Goal: Understand process/instructions: Learn about a topic

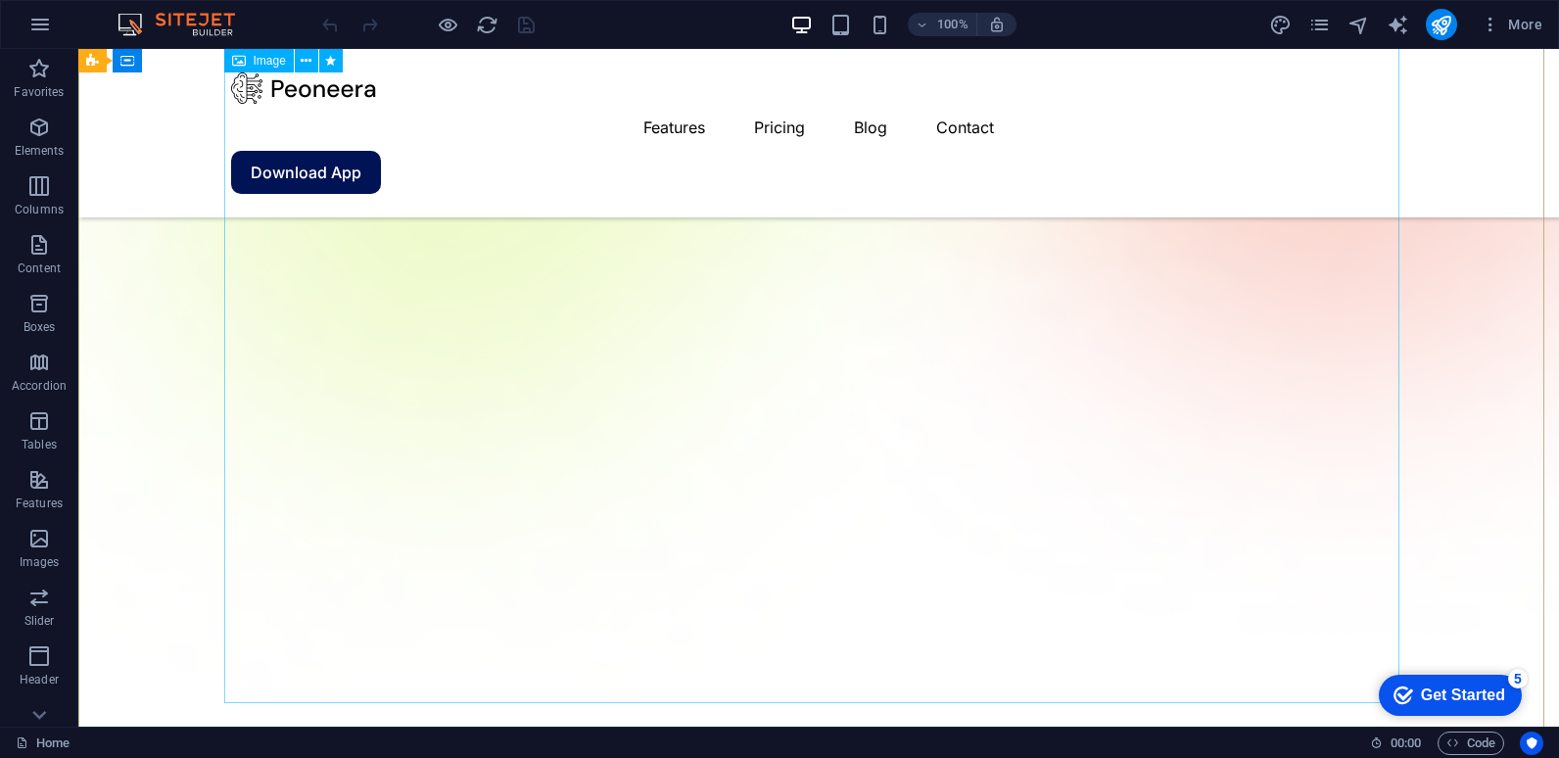
scroll to position [718, 0]
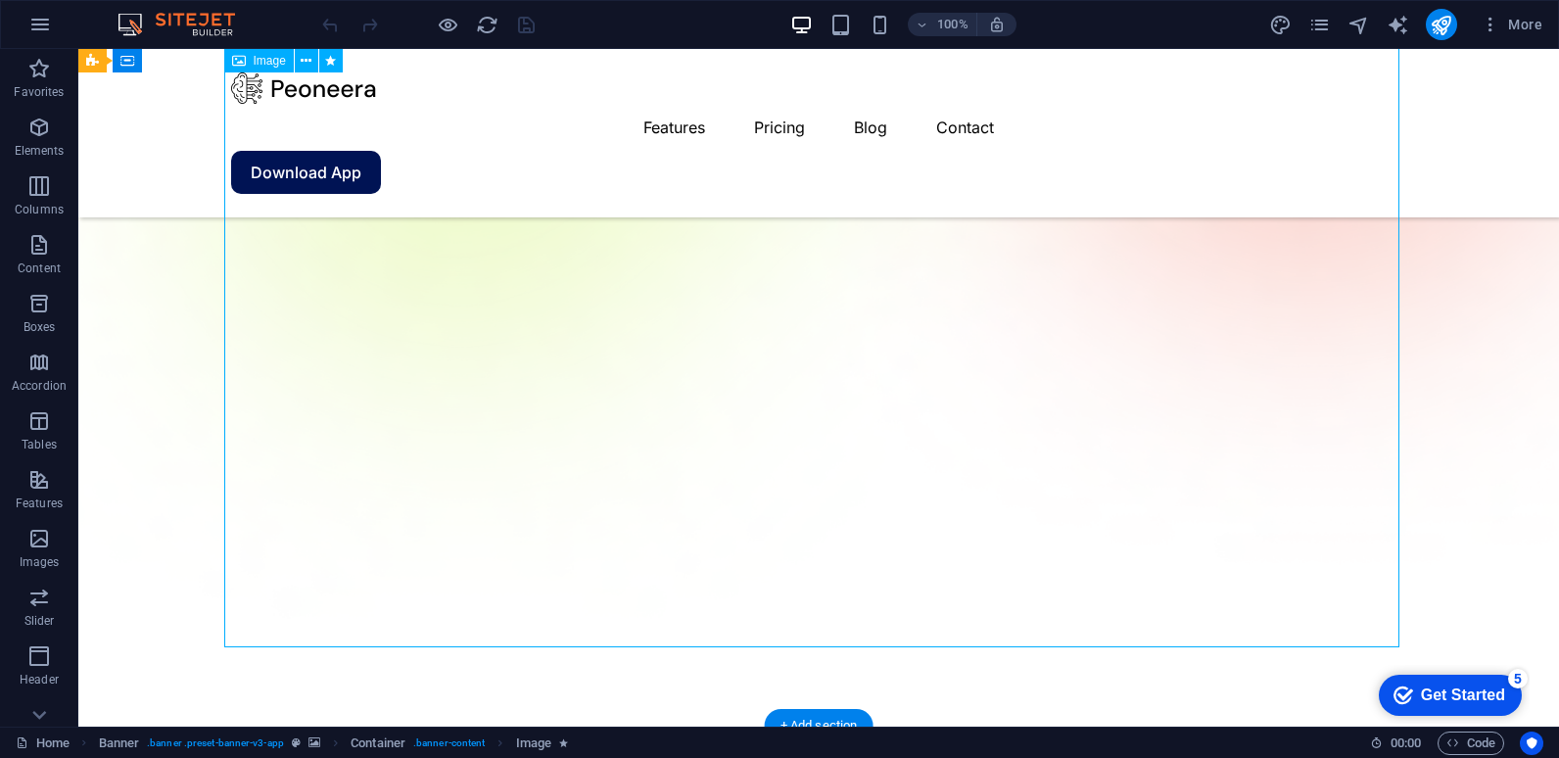
select select "%"
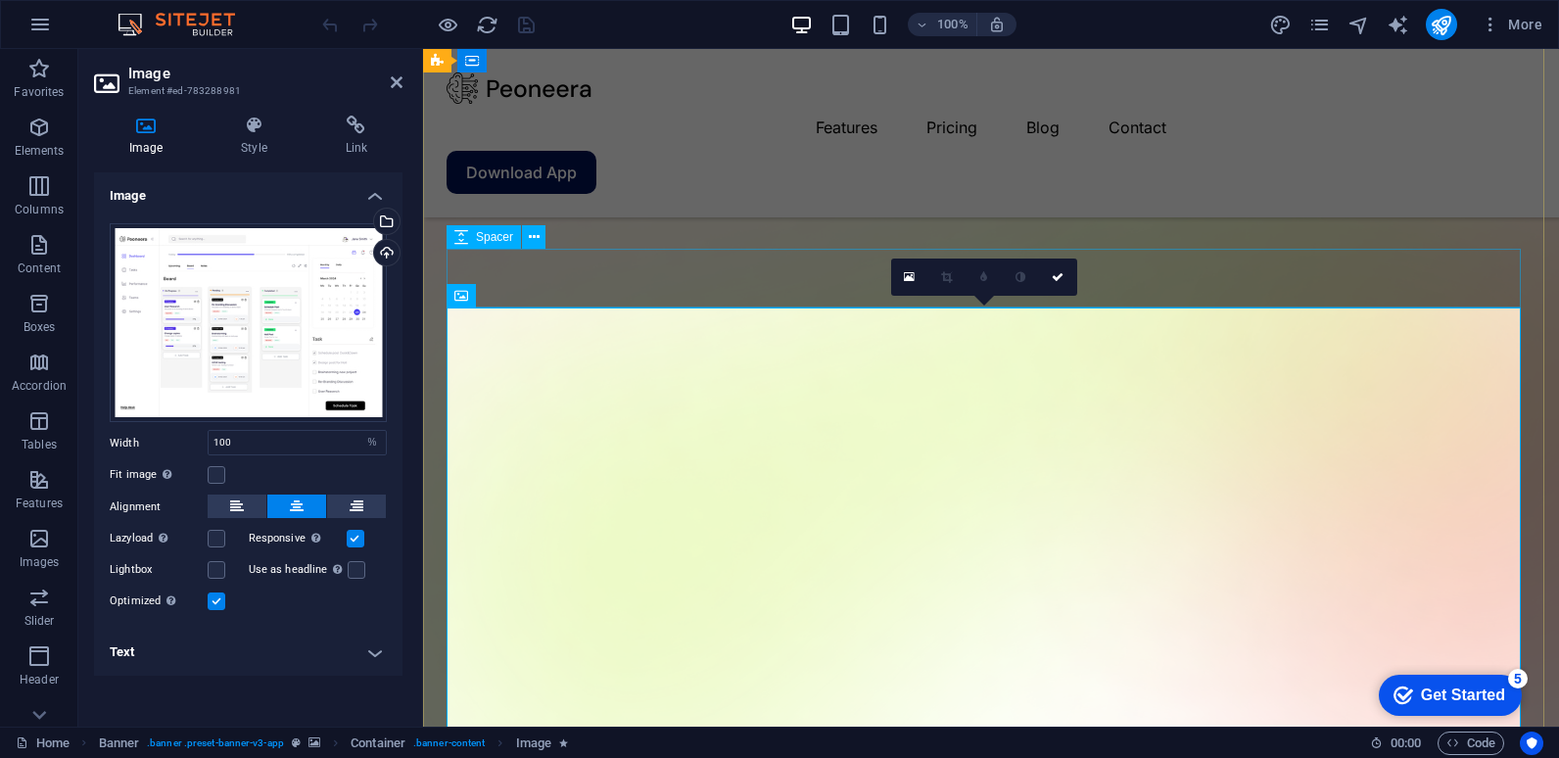
scroll to position [130, 0]
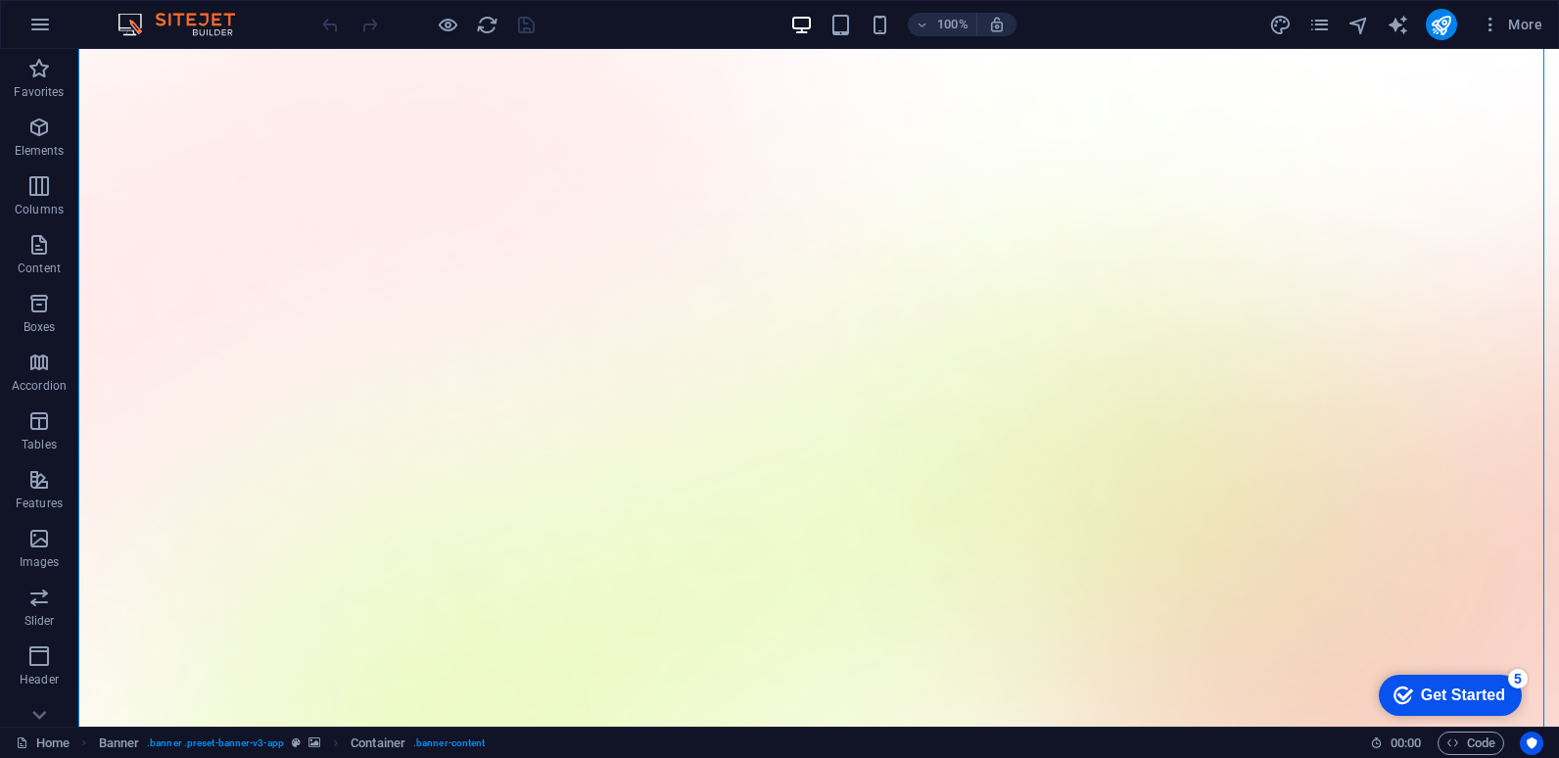
scroll to position [0, 0]
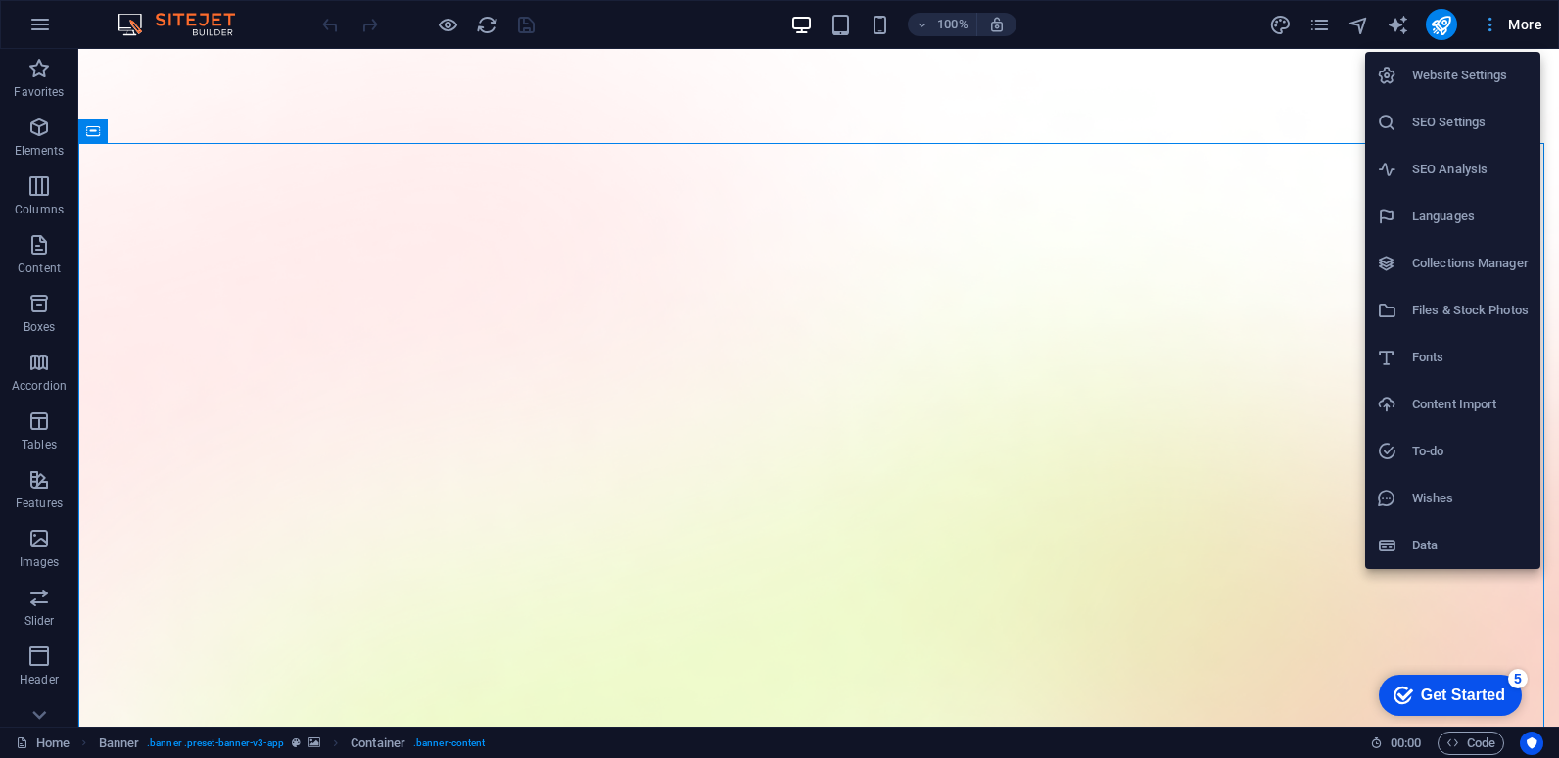
click at [1524, 17] on div at bounding box center [779, 379] width 1559 height 758
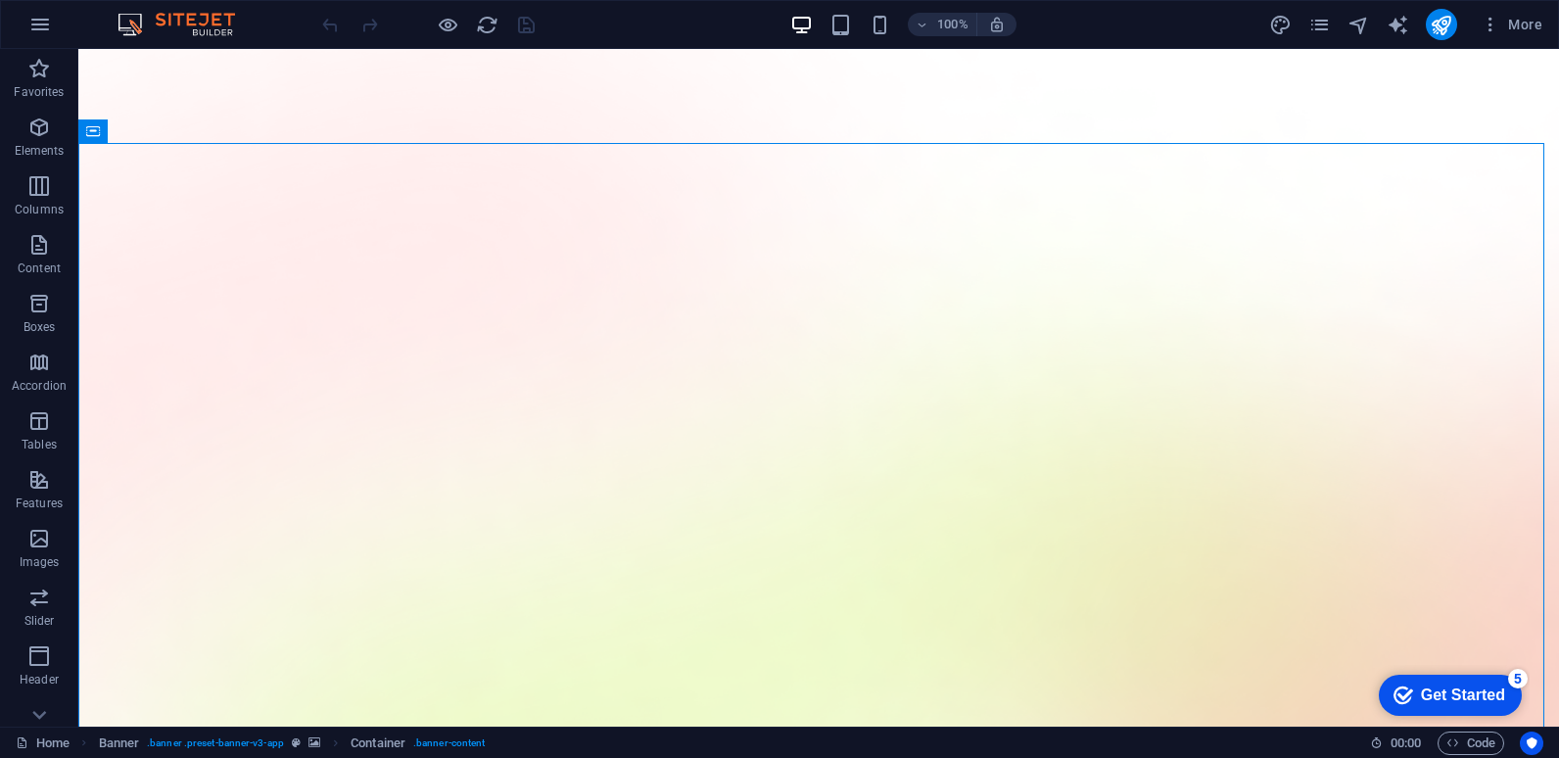
drag, startPoint x: 1442, startPoint y: 695, endPoint x: 1633, endPoint y: 1095, distance: 442.9
click at [1443, 696] on div "Get Started" at bounding box center [1463, 696] width 84 height 18
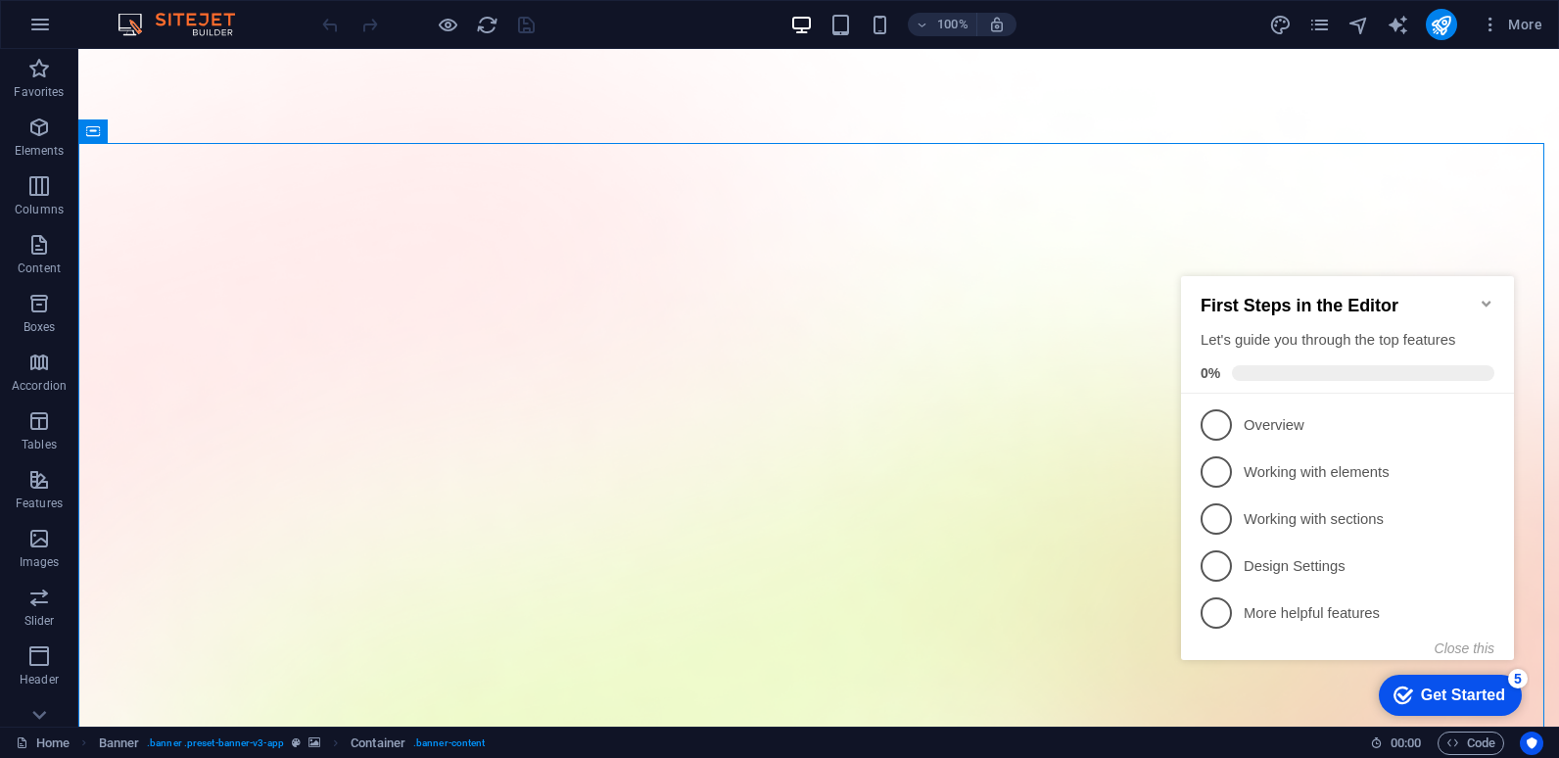
click at [1484, 296] on icon "Minimize checklist" at bounding box center [1487, 304] width 16 height 16
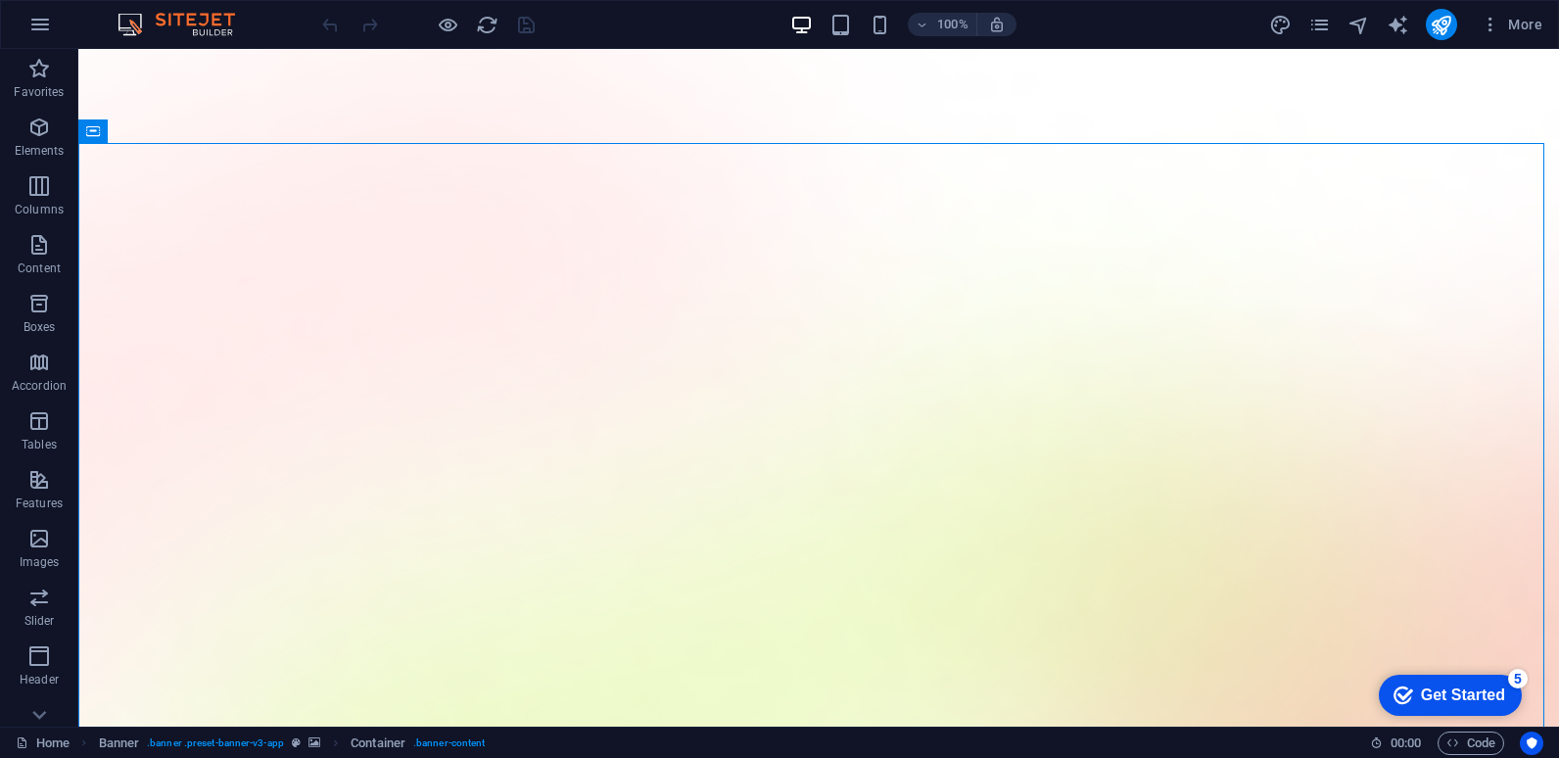
click at [1490, 690] on div "Get Started" at bounding box center [1463, 696] width 84 height 18
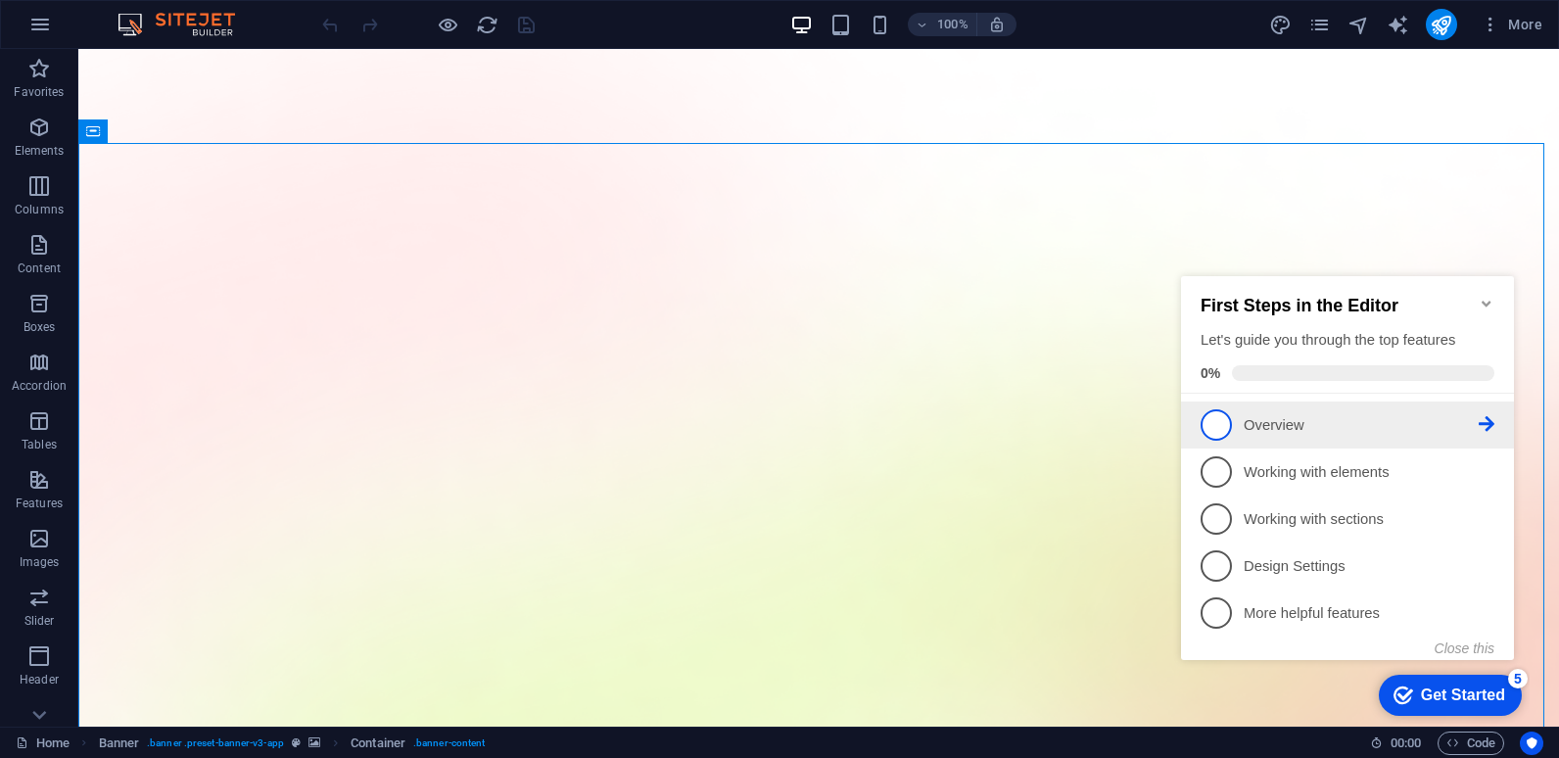
click at [1217, 415] on span "1" at bounding box center [1216, 424] width 31 height 31
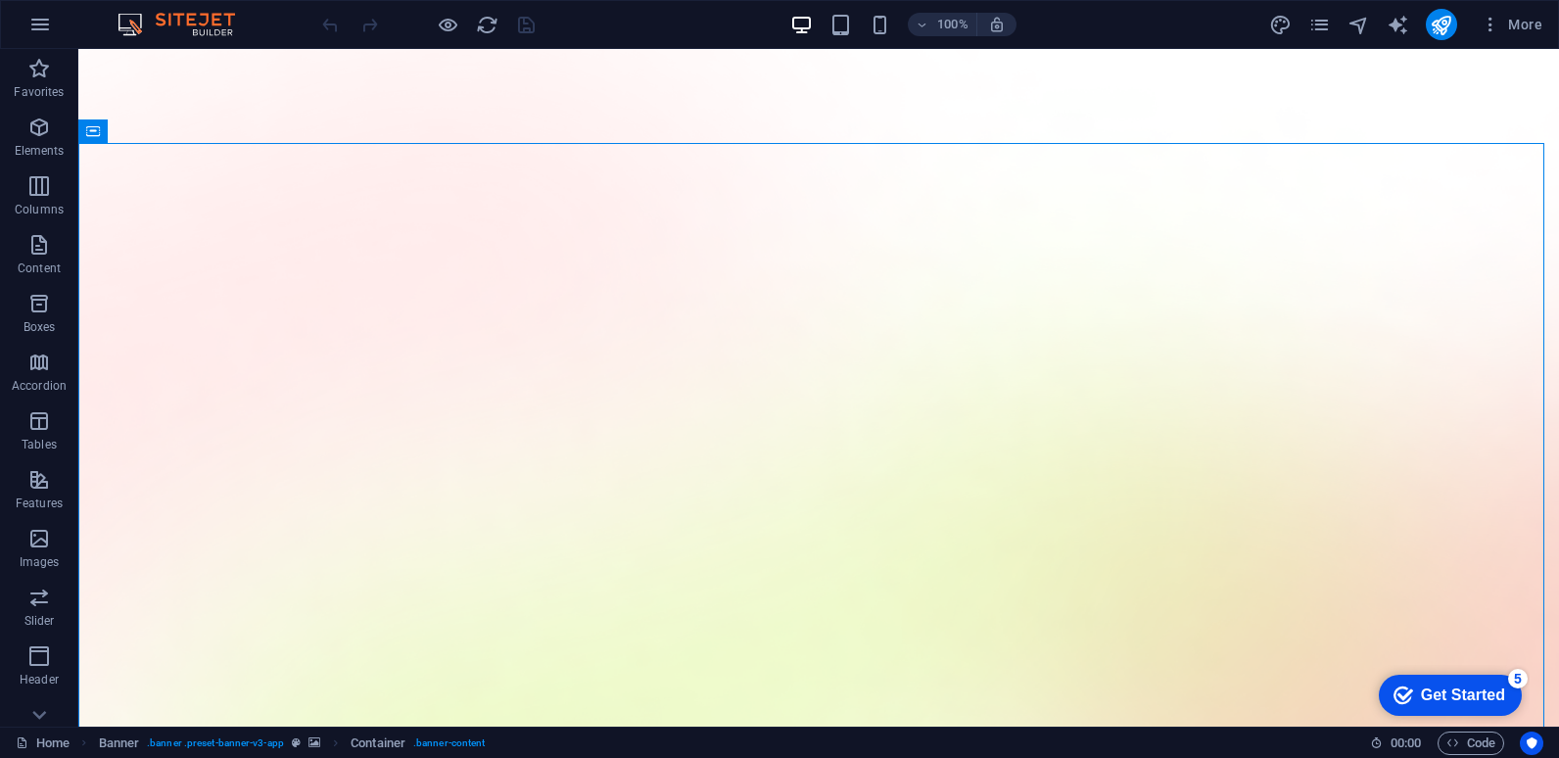
click at [1458, 689] on div "Get Started" at bounding box center [1463, 696] width 84 height 18
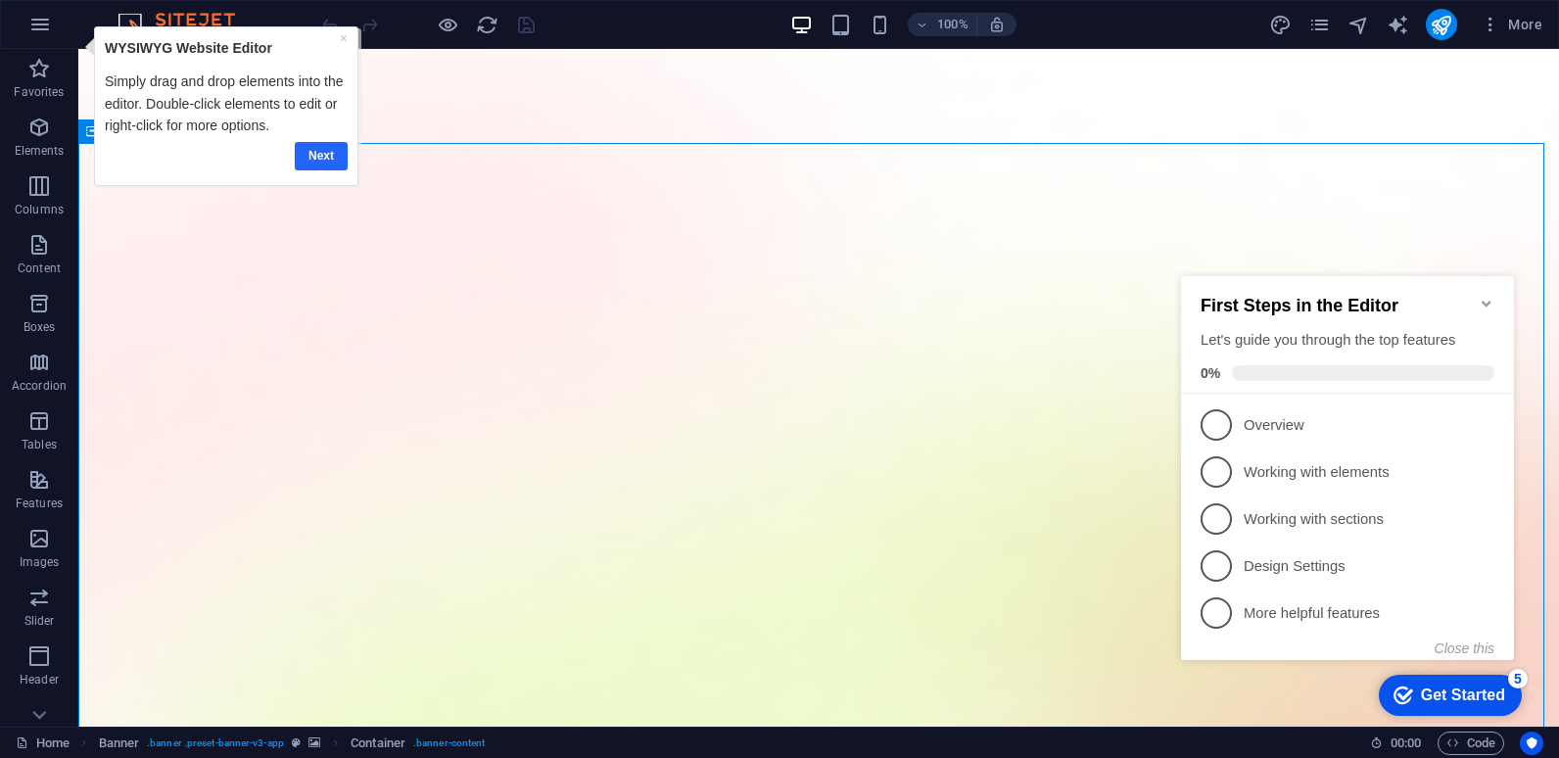
click at [314, 151] on link "Next" at bounding box center [320, 156] width 53 height 28
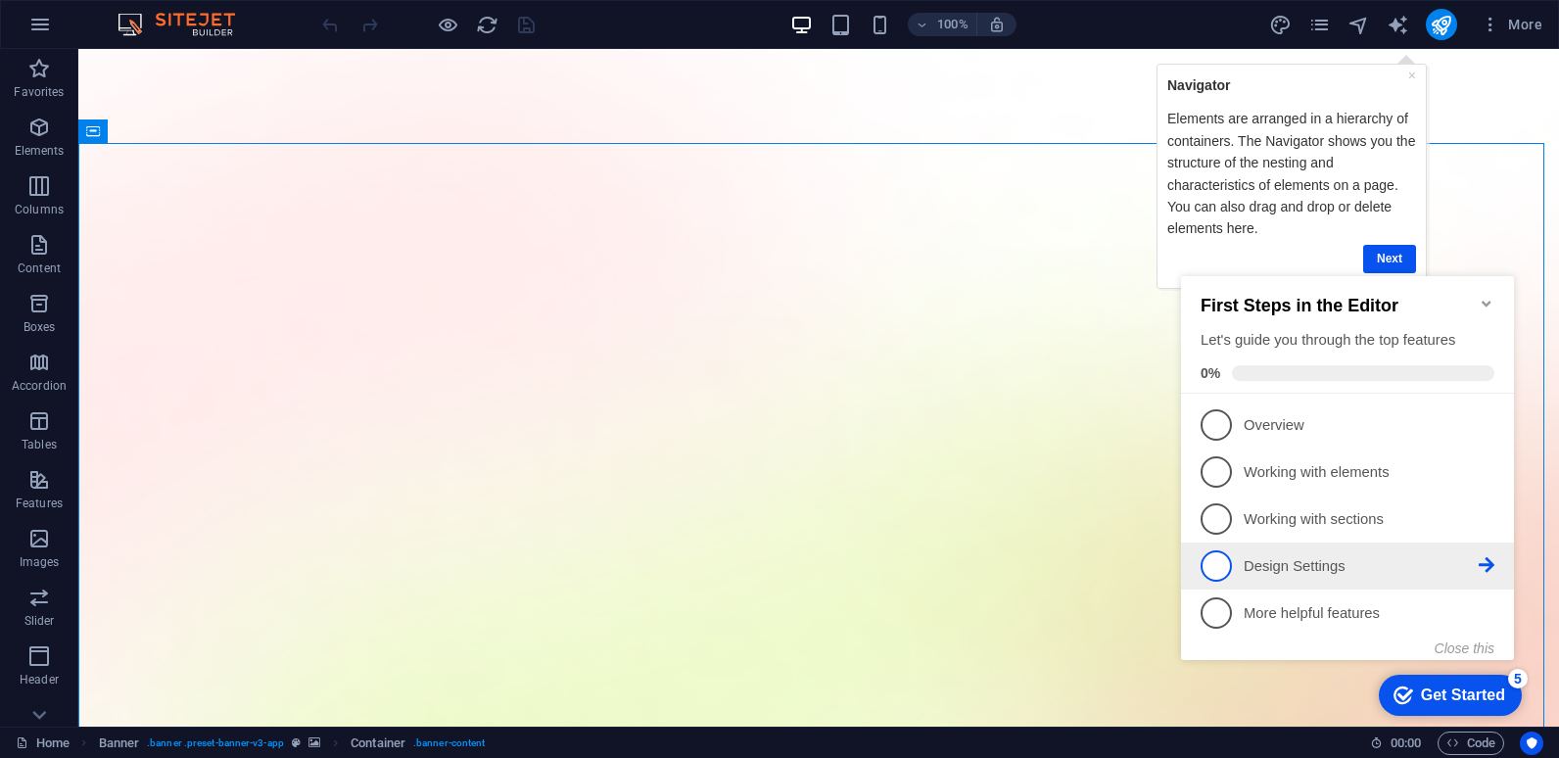
click at [1226, 566] on span "4" at bounding box center [1216, 565] width 31 height 31
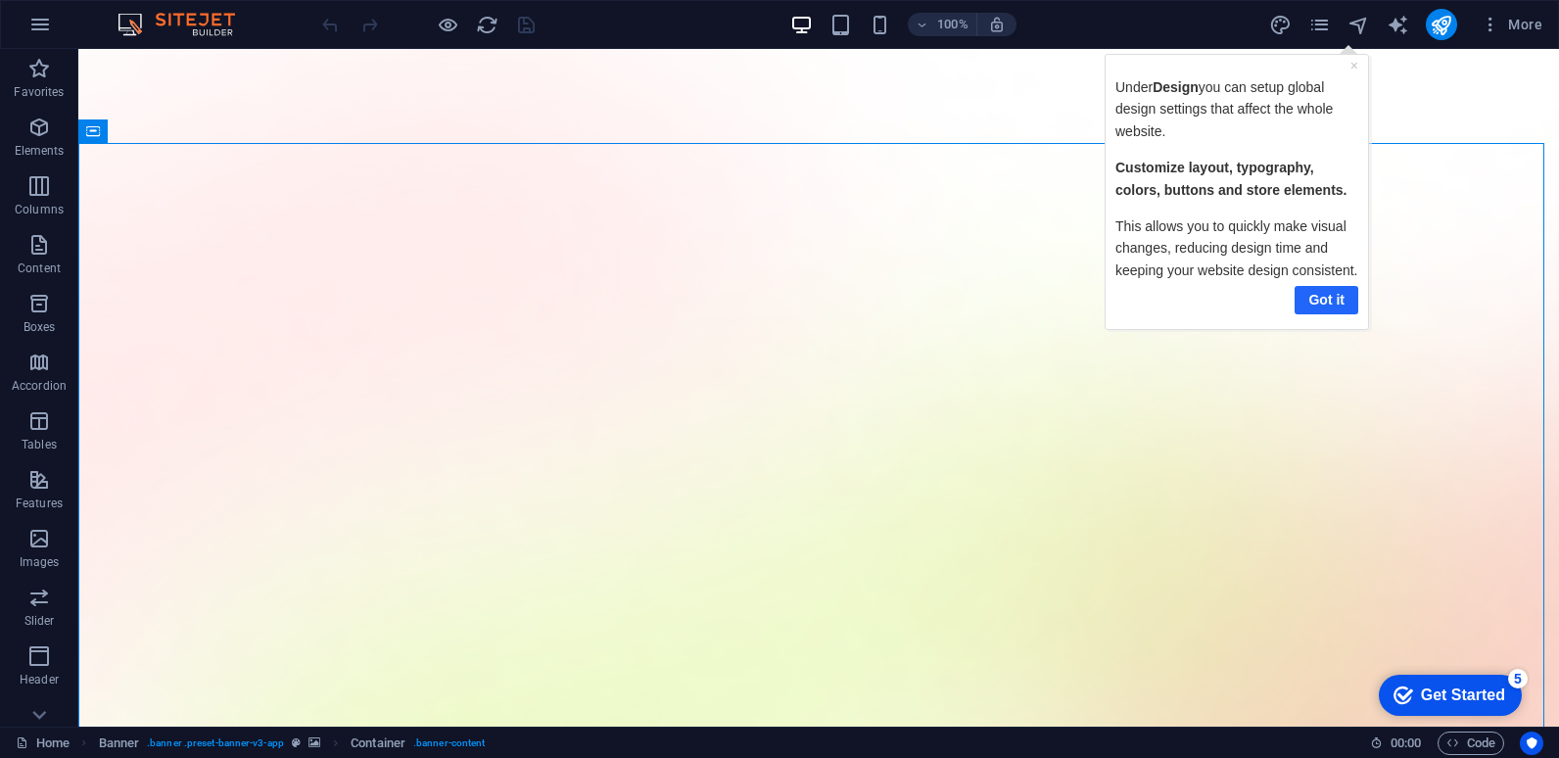
click at [1334, 297] on link "Got it" at bounding box center [1326, 299] width 64 height 28
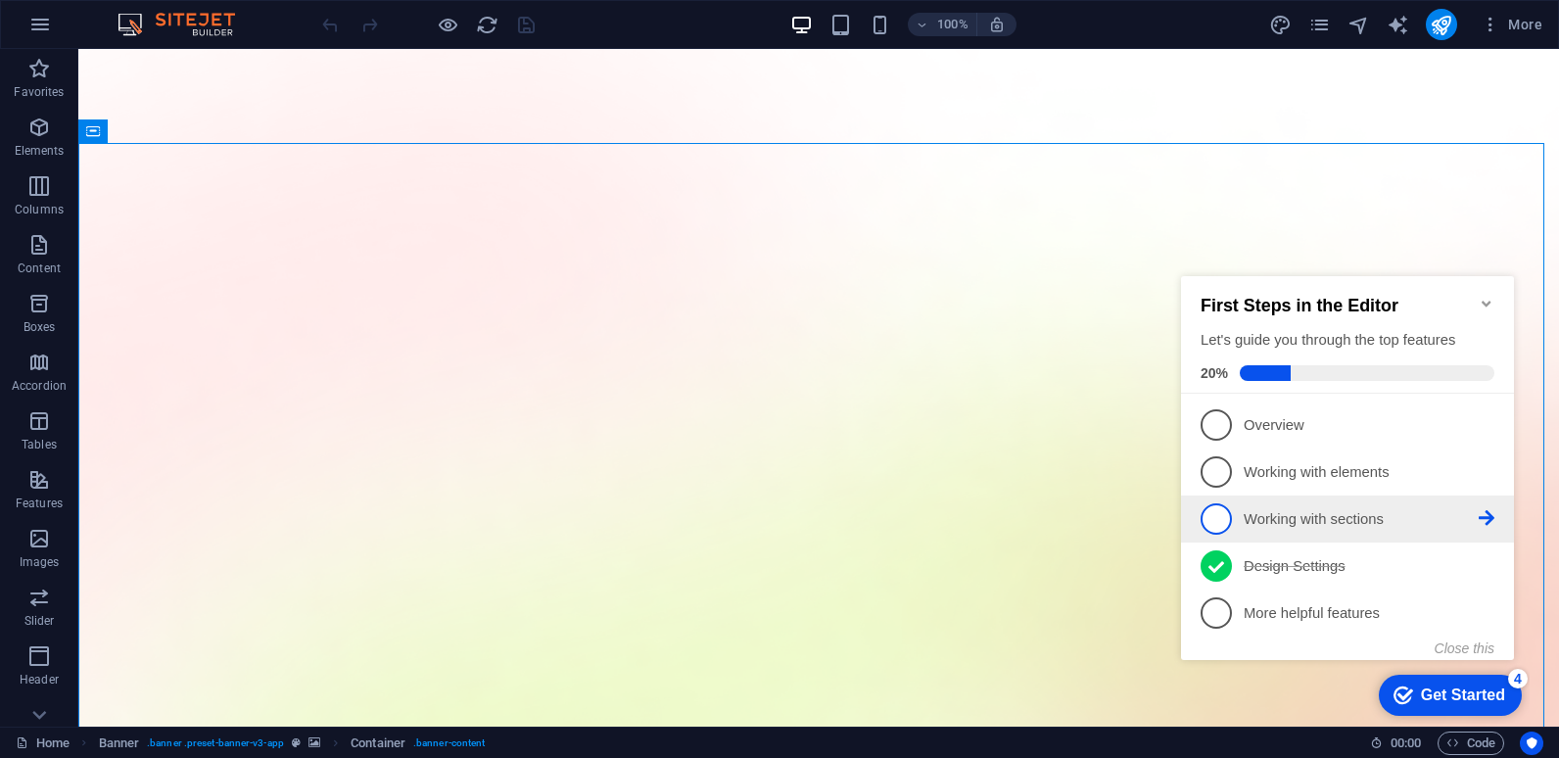
click at [1210, 517] on span "3" at bounding box center [1216, 518] width 31 height 31
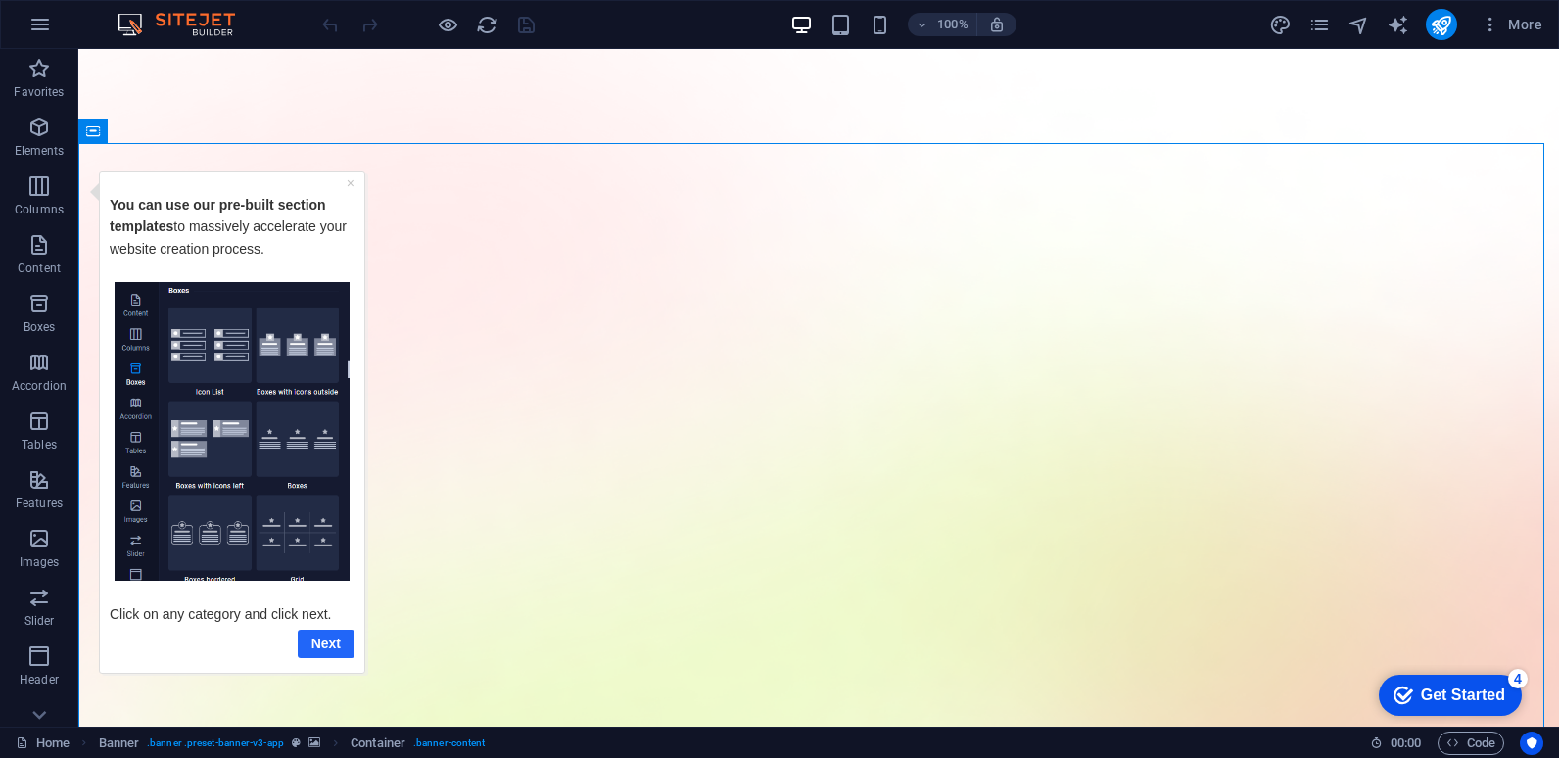
click at [320, 642] on link "Next" at bounding box center [326, 643] width 57 height 28
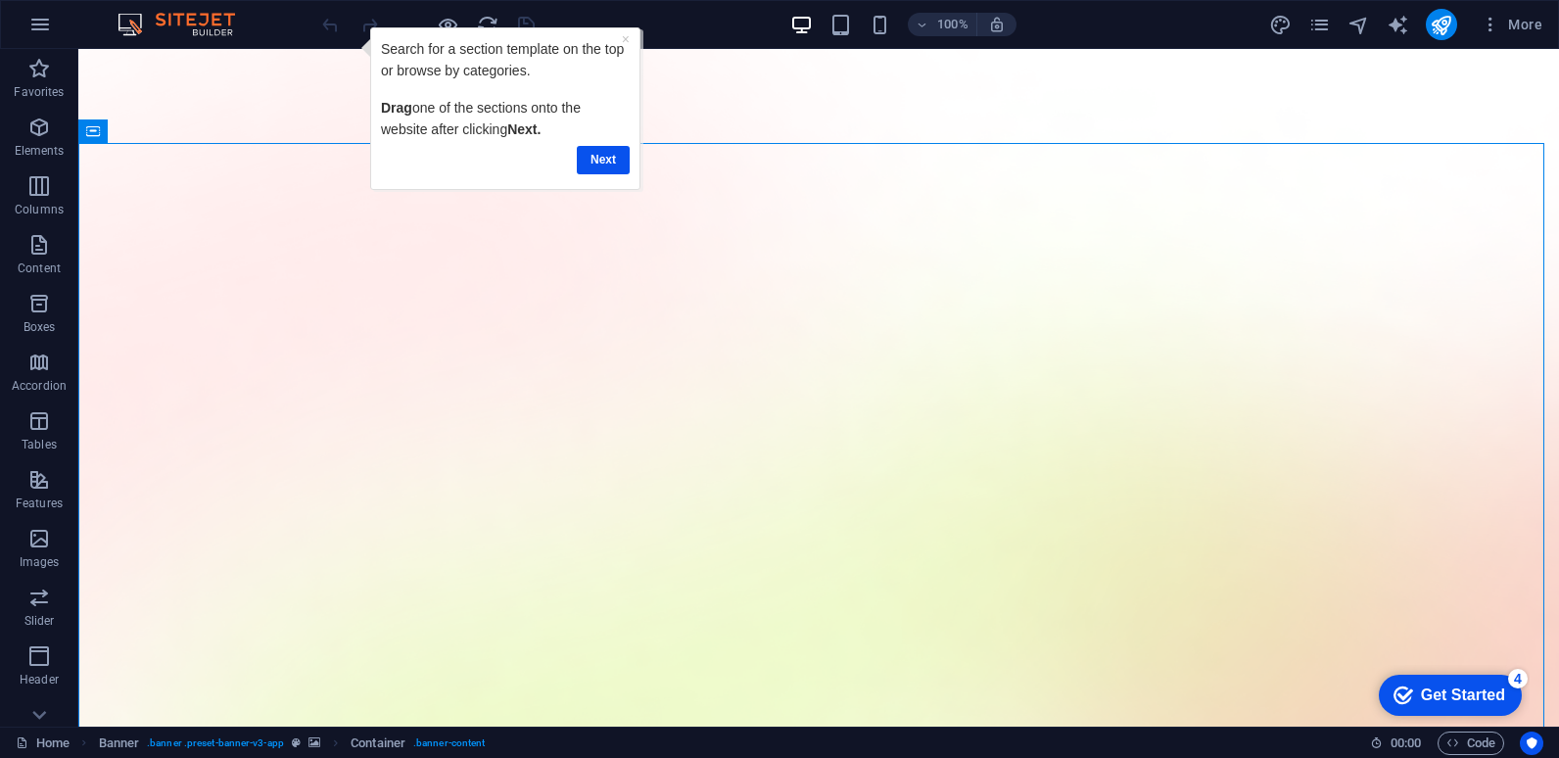
drag, startPoint x: 1494, startPoint y: 695, endPoint x: 1684, endPoint y: 1095, distance: 442.5
click at [1494, 696] on div "Get Started" at bounding box center [1463, 696] width 84 height 18
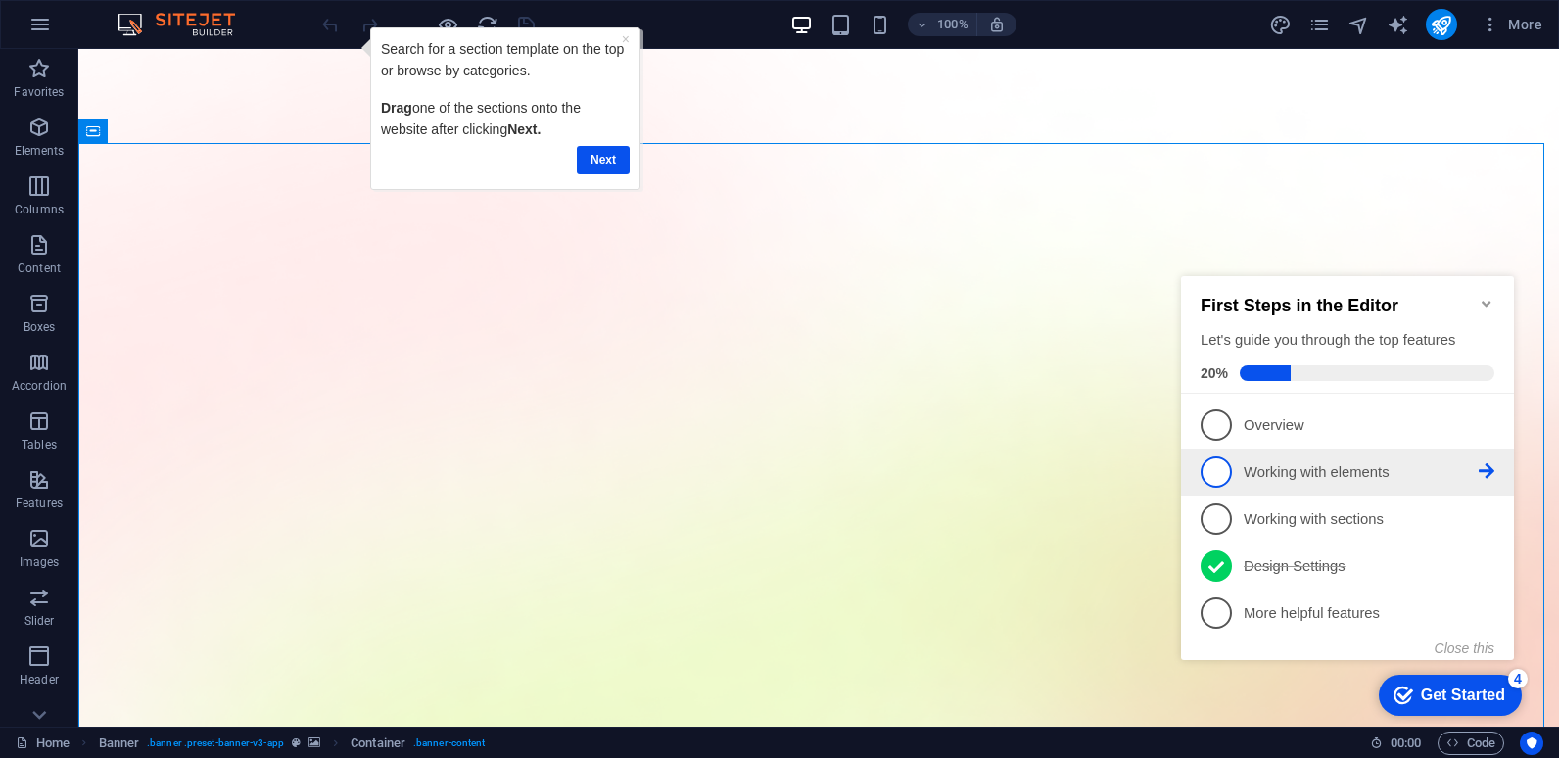
click at [1222, 476] on span "2" at bounding box center [1216, 471] width 31 height 31
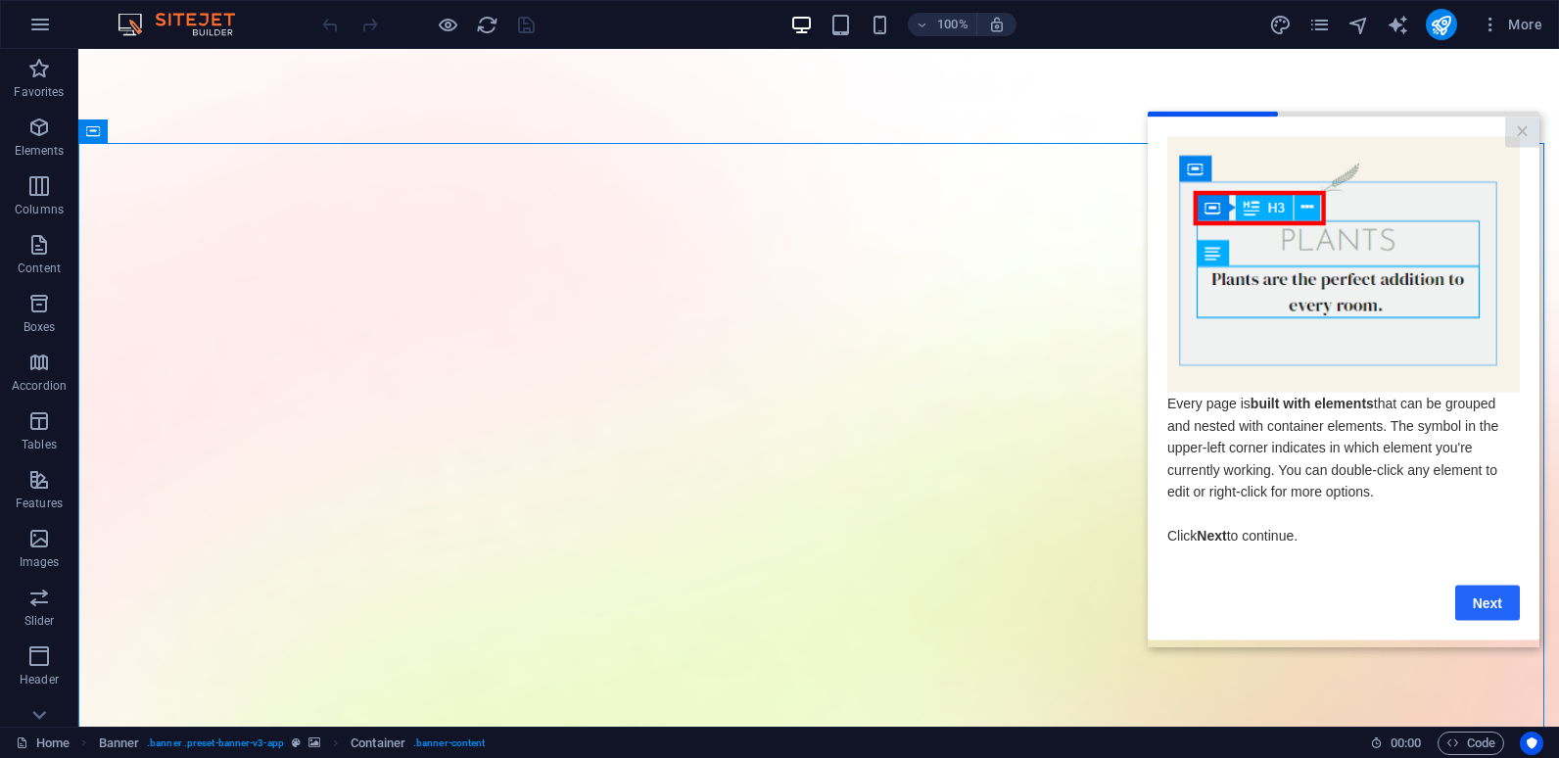
click at [1473, 606] on link "Next" at bounding box center [1487, 602] width 65 height 35
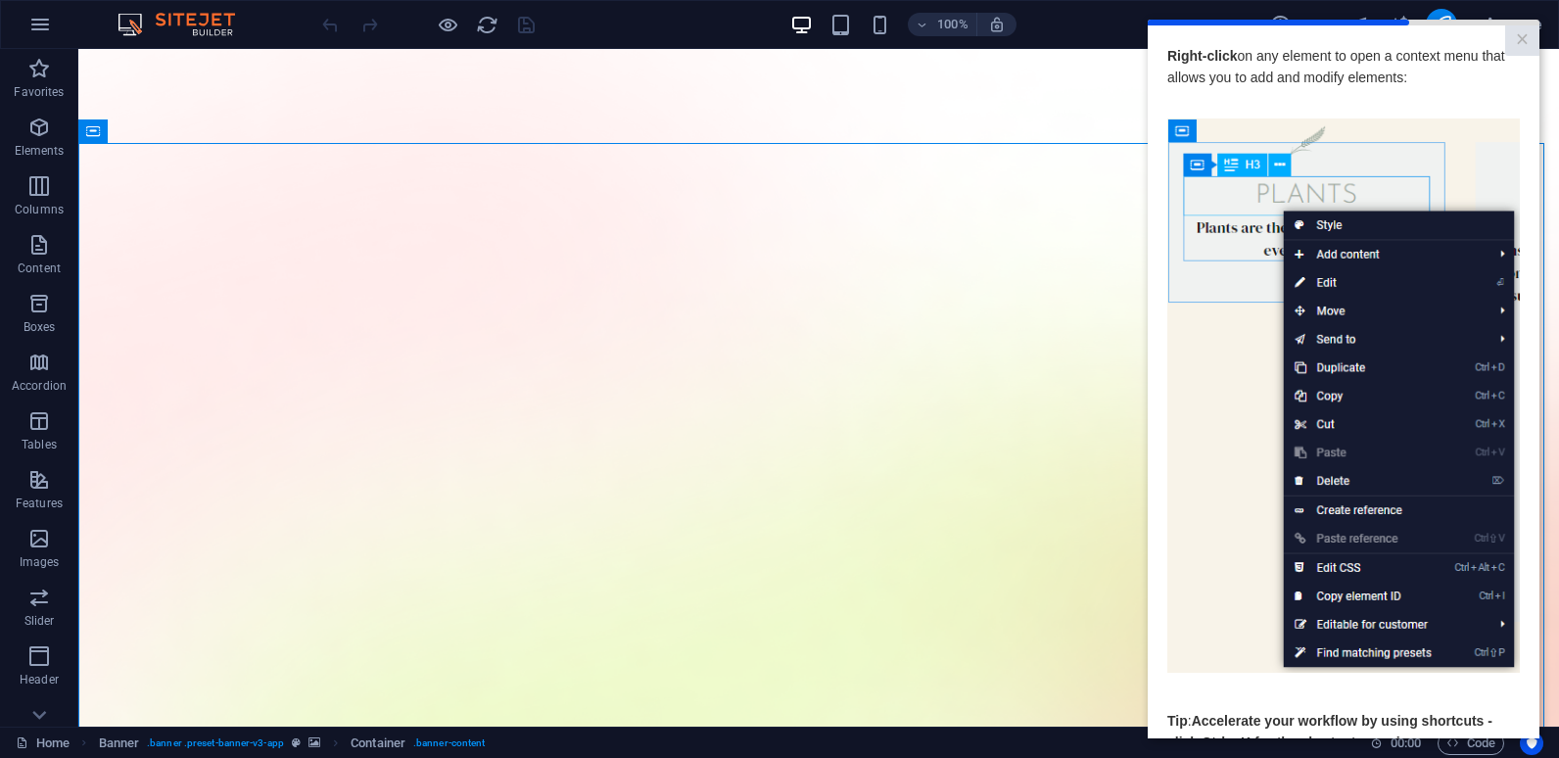
scroll to position [130, 0]
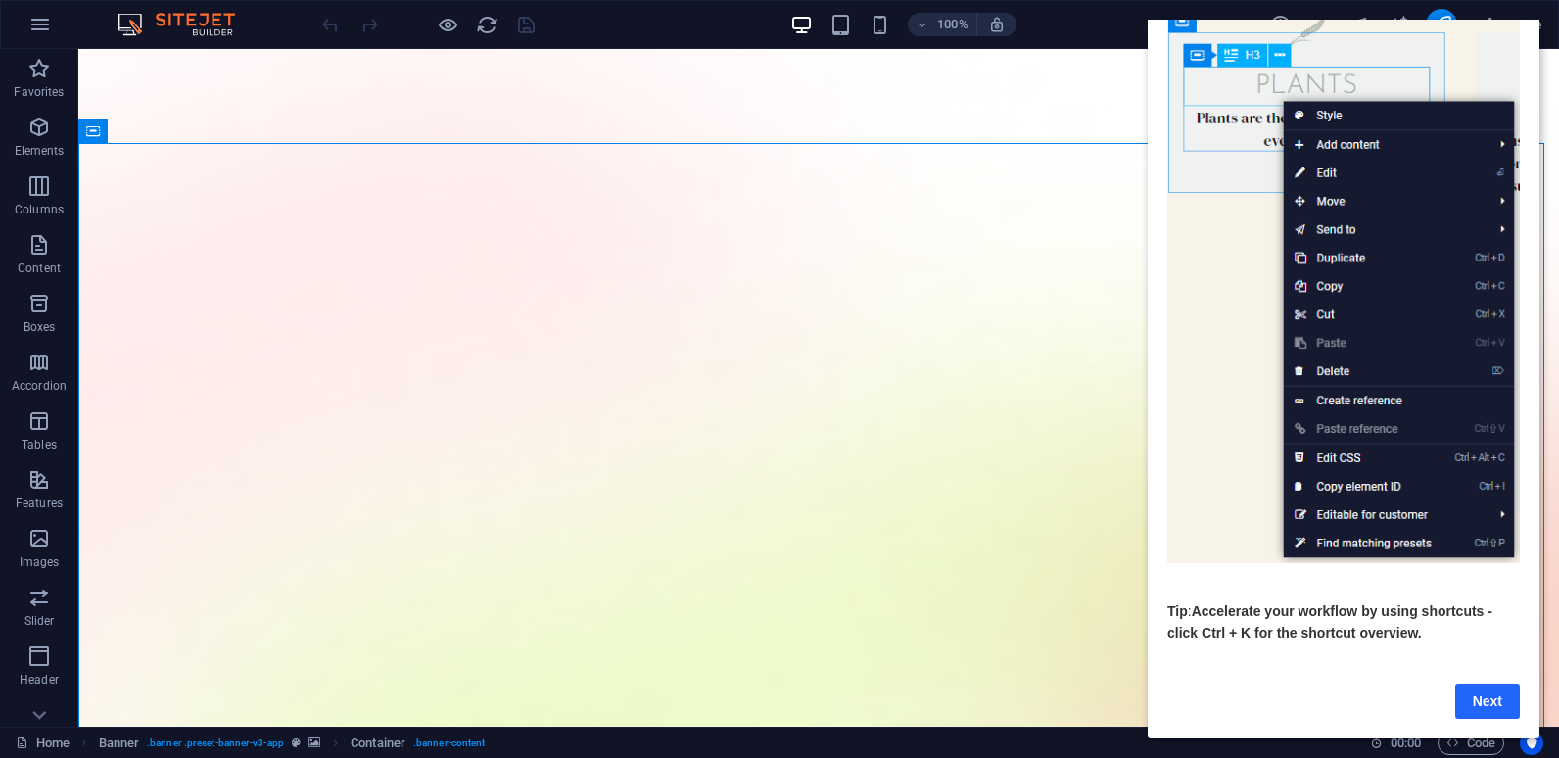
click at [1481, 684] on link "Next" at bounding box center [1487, 701] width 65 height 35
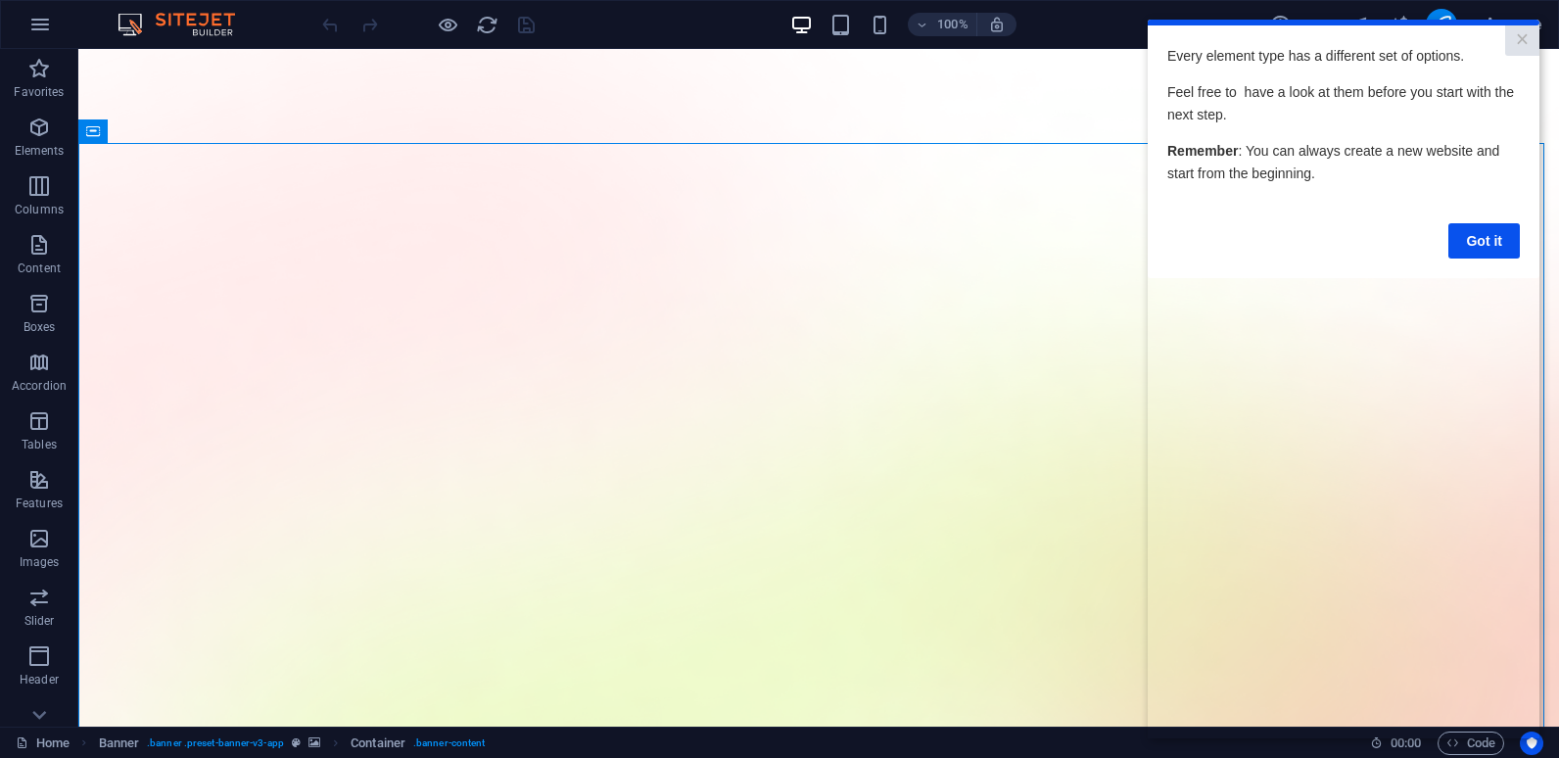
scroll to position [0, 0]
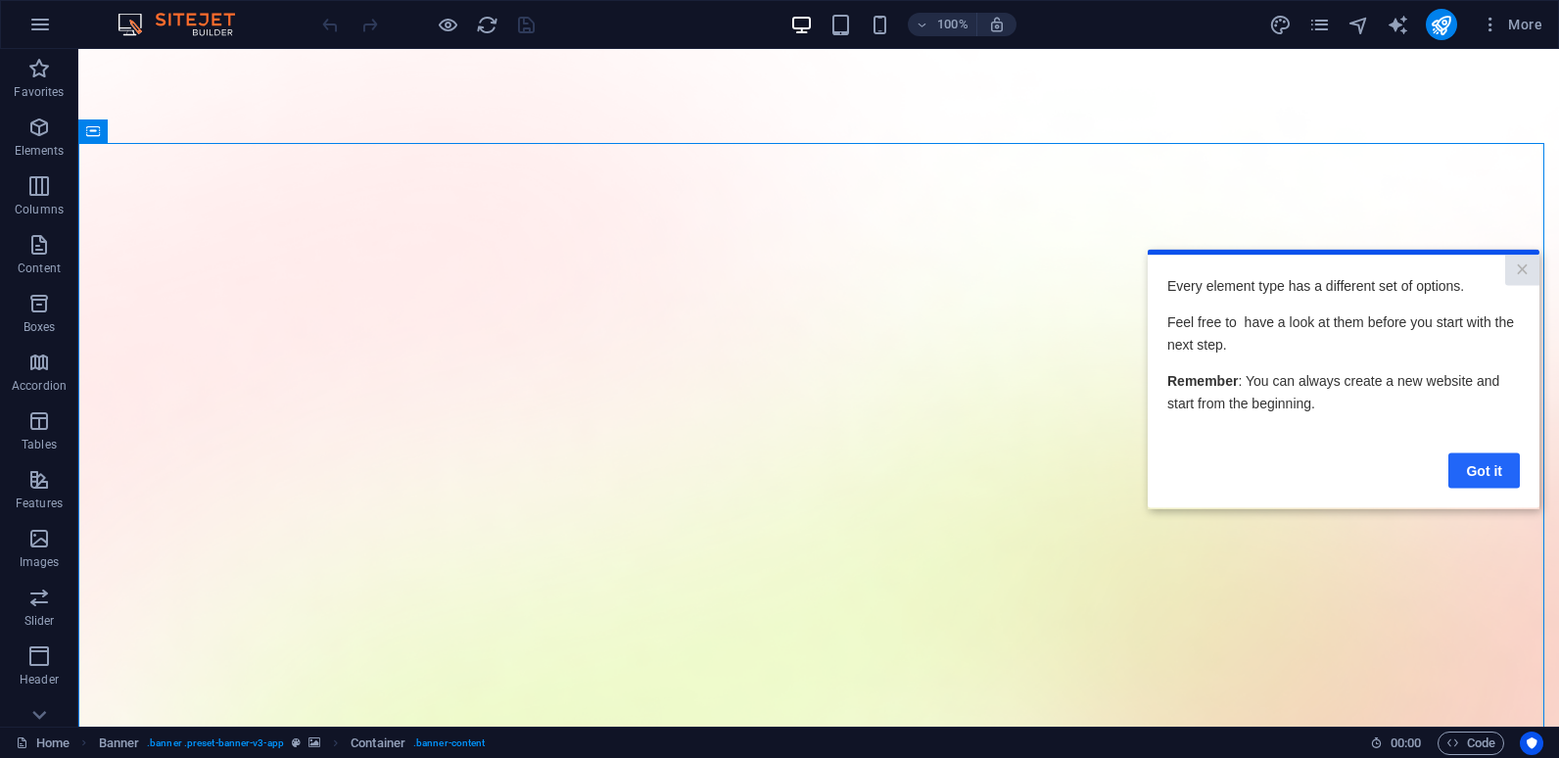
click at [1486, 469] on link "Got it" at bounding box center [1484, 469] width 71 height 35
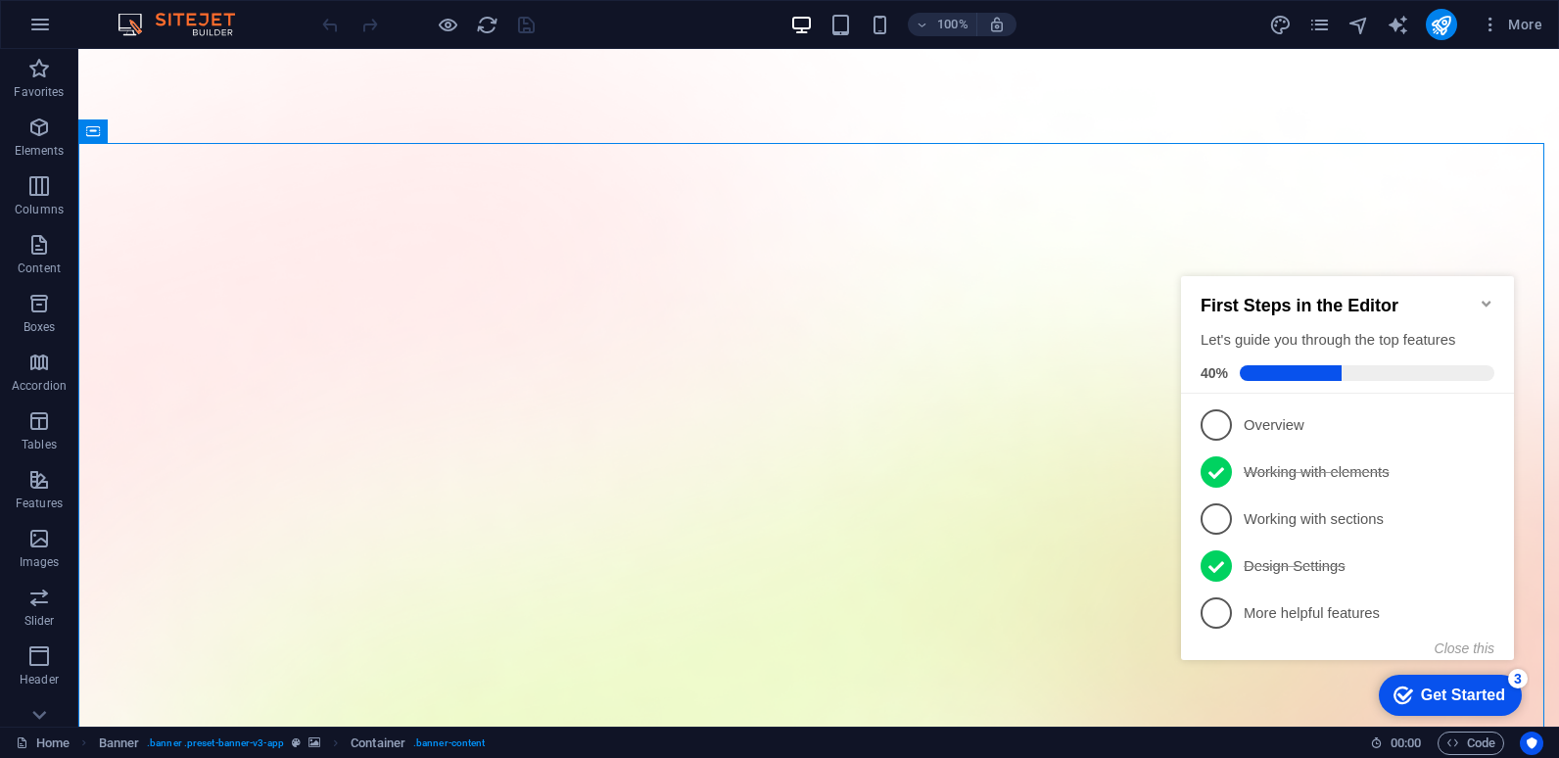
click at [1485, 301] on icon "Minimize checklist" at bounding box center [1486, 304] width 9 height 6
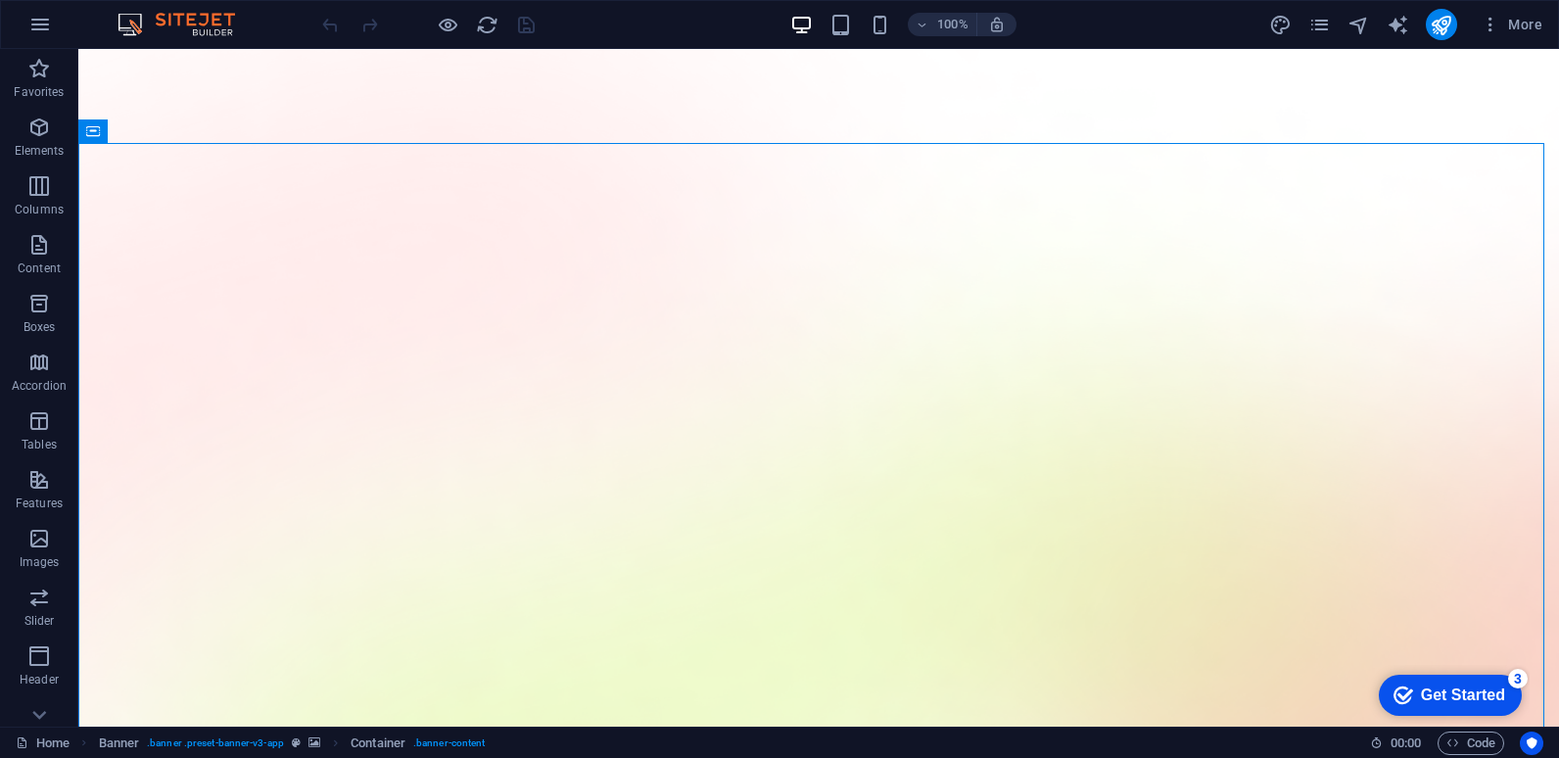
click at [1478, 697] on div "Get Started" at bounding box center [1463, 696] width 84 height 18
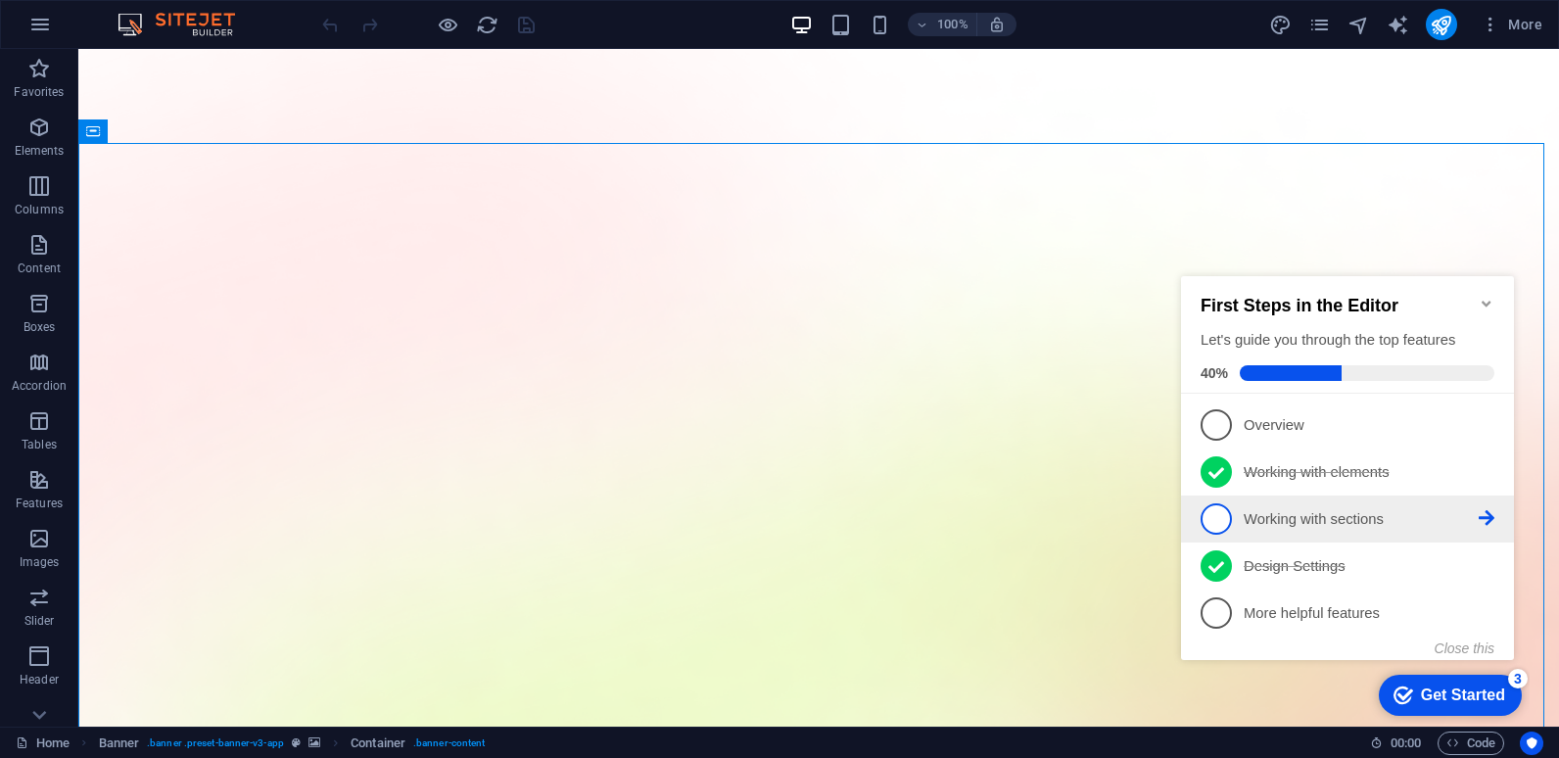
click at [1257, 511] on p "Working with sections - incomplete" at bounding box center [1361, 519] width 235 height 21
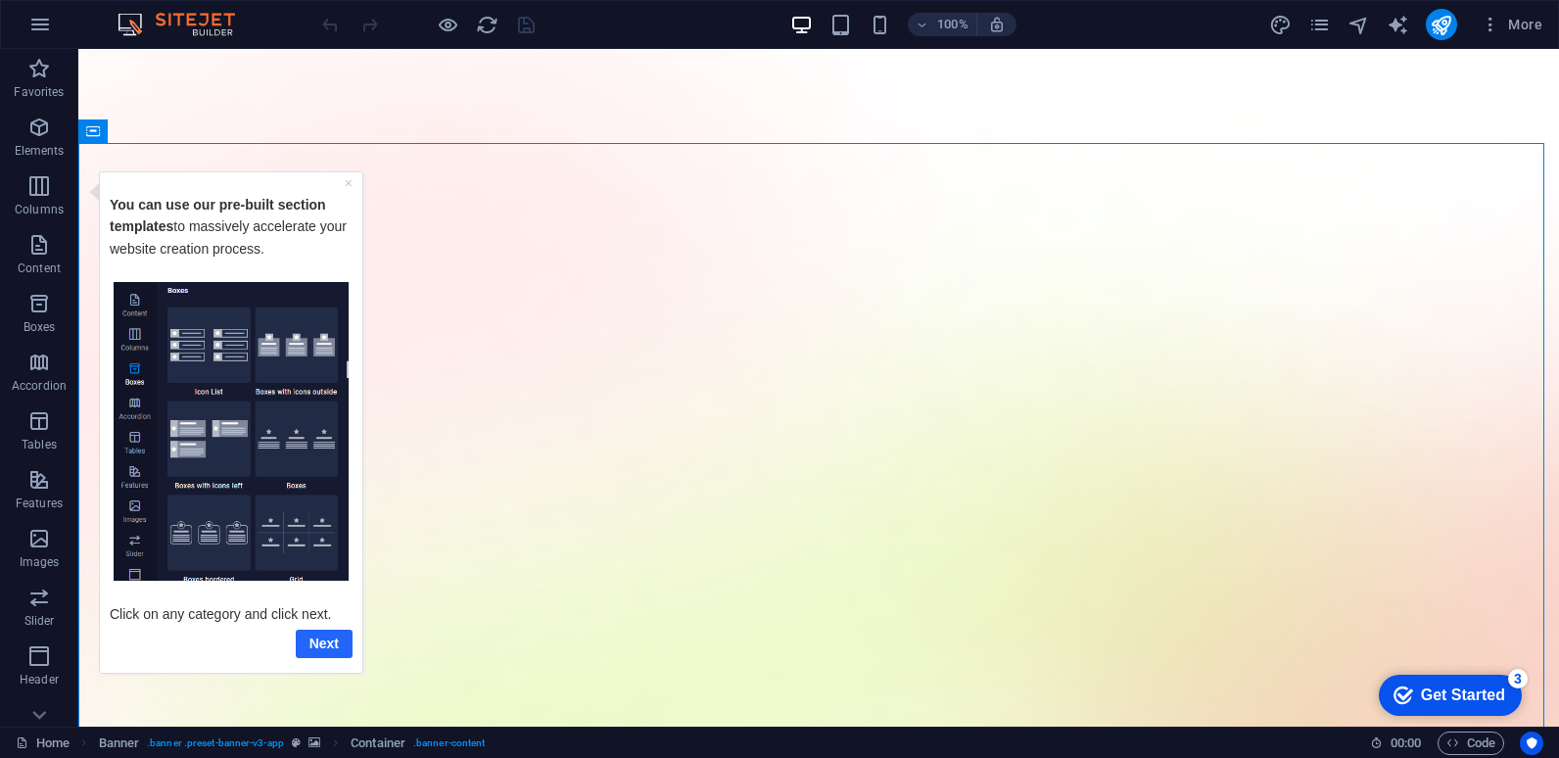
click at [316, 644] on link "Next" at bounding box center [324, 643] width 57 height 28
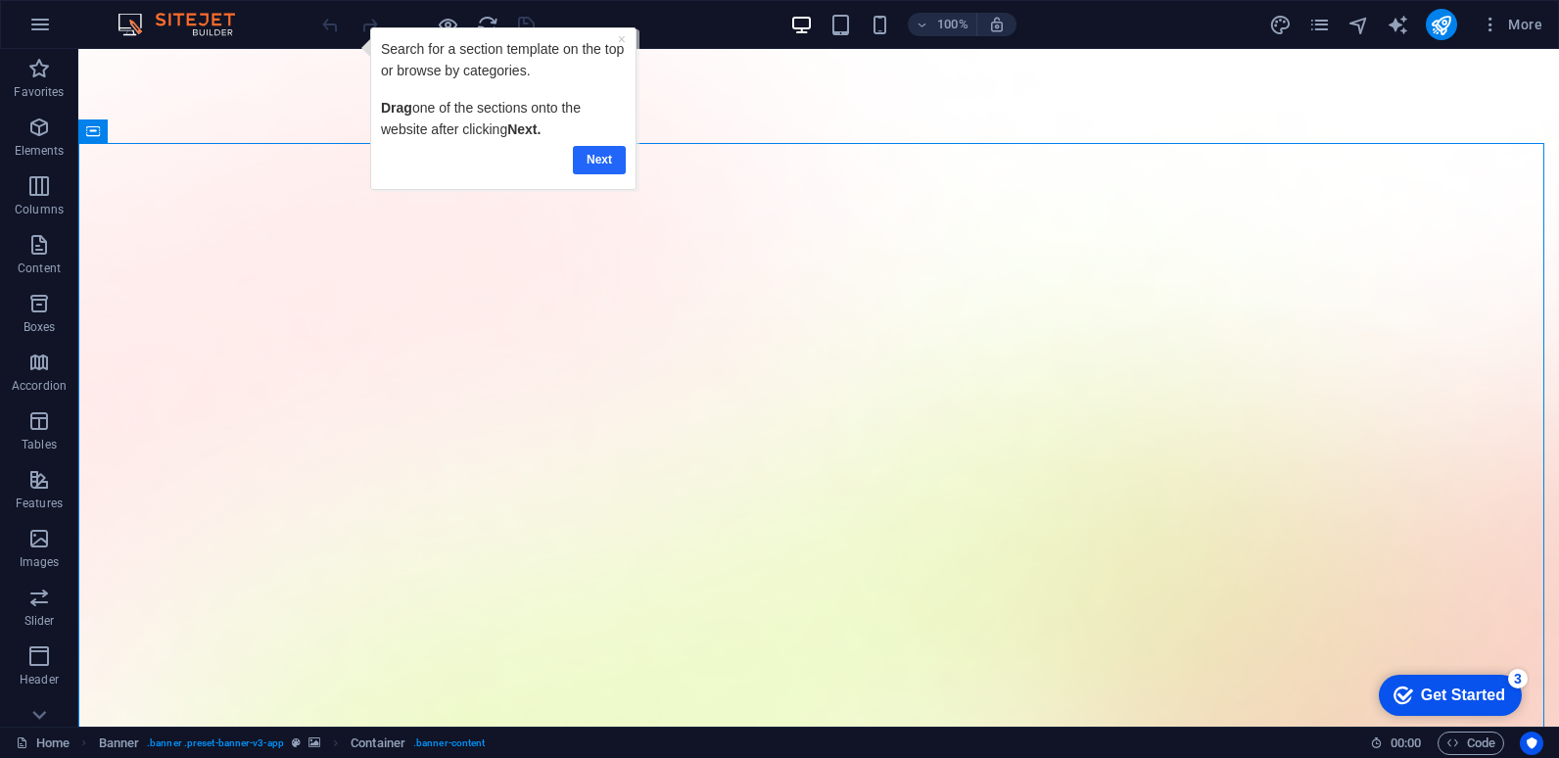
click at [589, 159] on link "Next" at bounding box center [599, 160] width 53 height 28
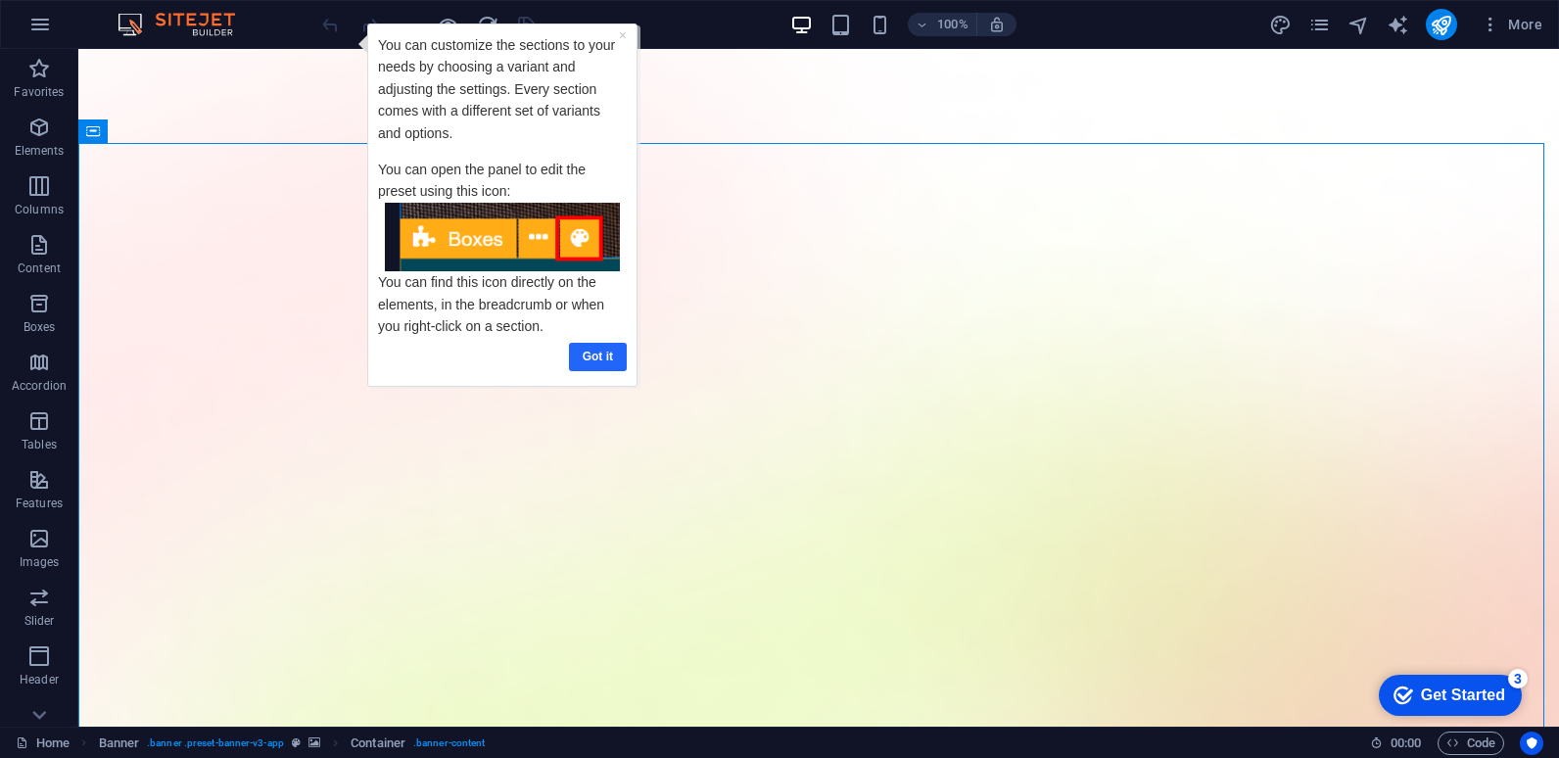
click at [597, 350] on link "Got it" at bounding box center [597, 357] width 58 height 28
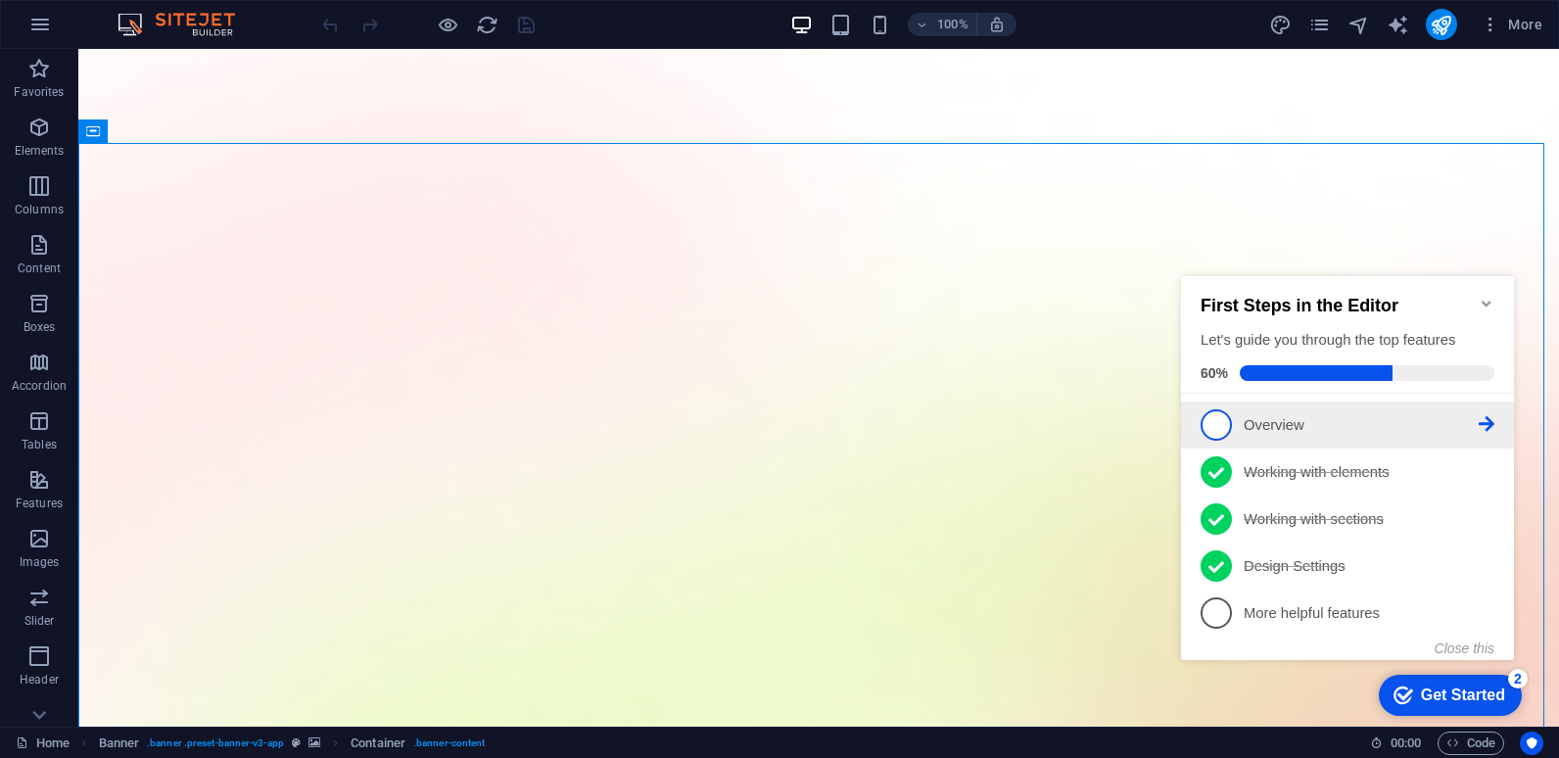
click at [1228, 421] on span "1" at bounding box center [1216, 424] width 31 height 31
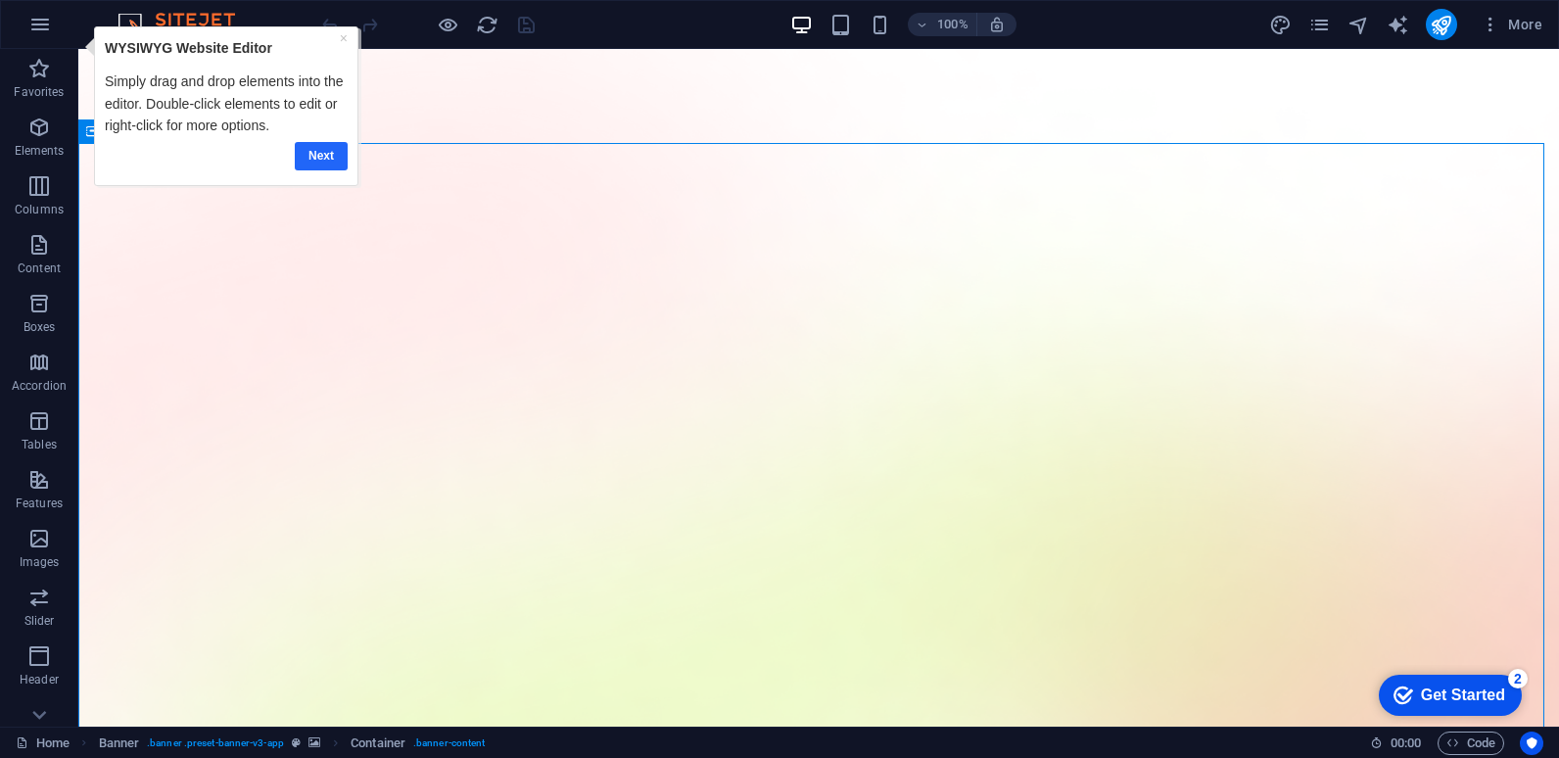
click at [315, 151] on link "Next" at bounding box center [320, 156] width 53 height 28
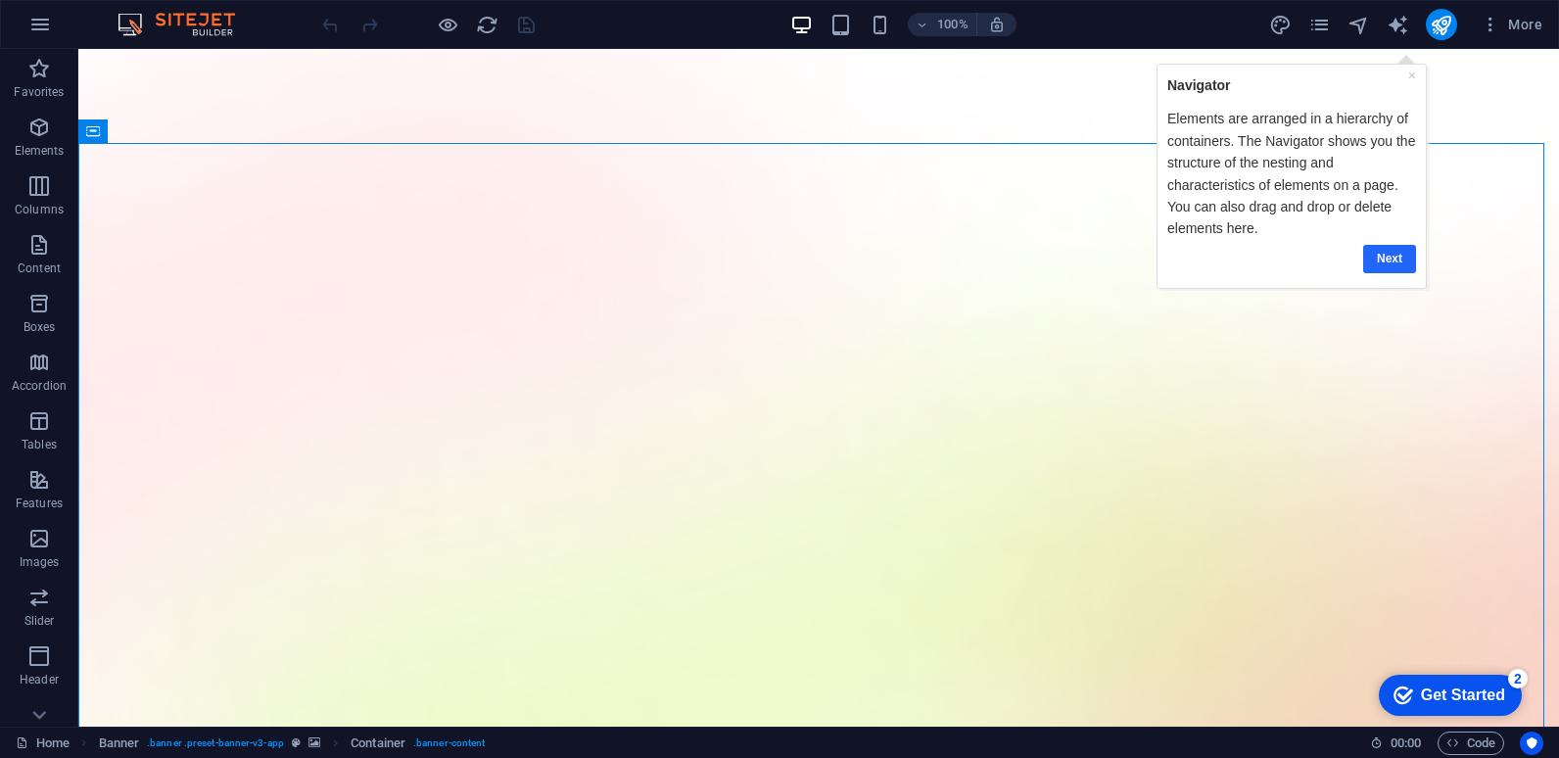
drag, startPoint x: 1394, startPoint y: 257, endPoint x: 2469, endPoint y: 258, distance: 1075.4
click at [1394, 257] on link "Next" at bounding box center [1388, 258] width 53 height 28
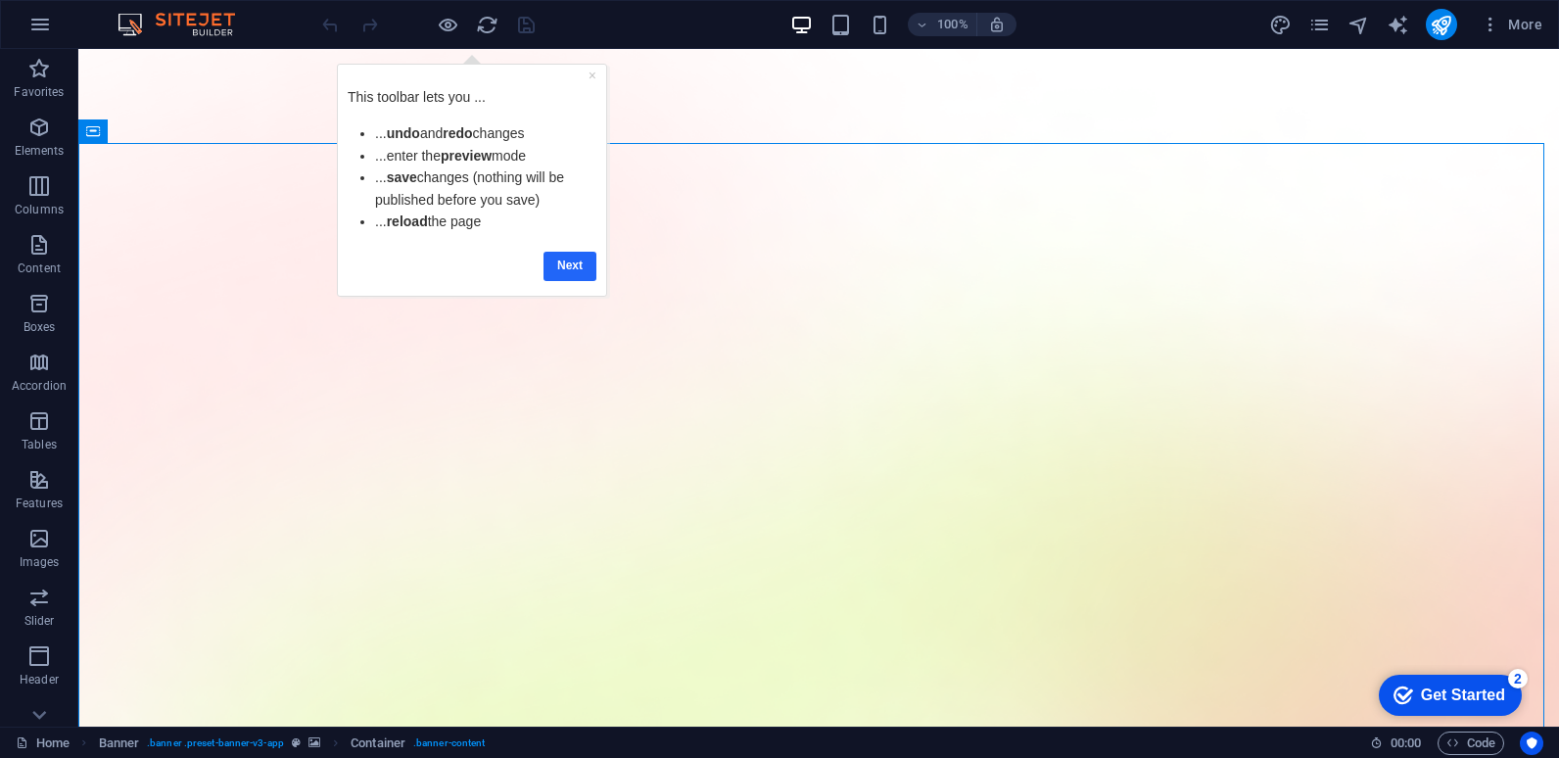
click at [570, 262] on link "Next" at bounding box center [570, 266] width 53 height 28
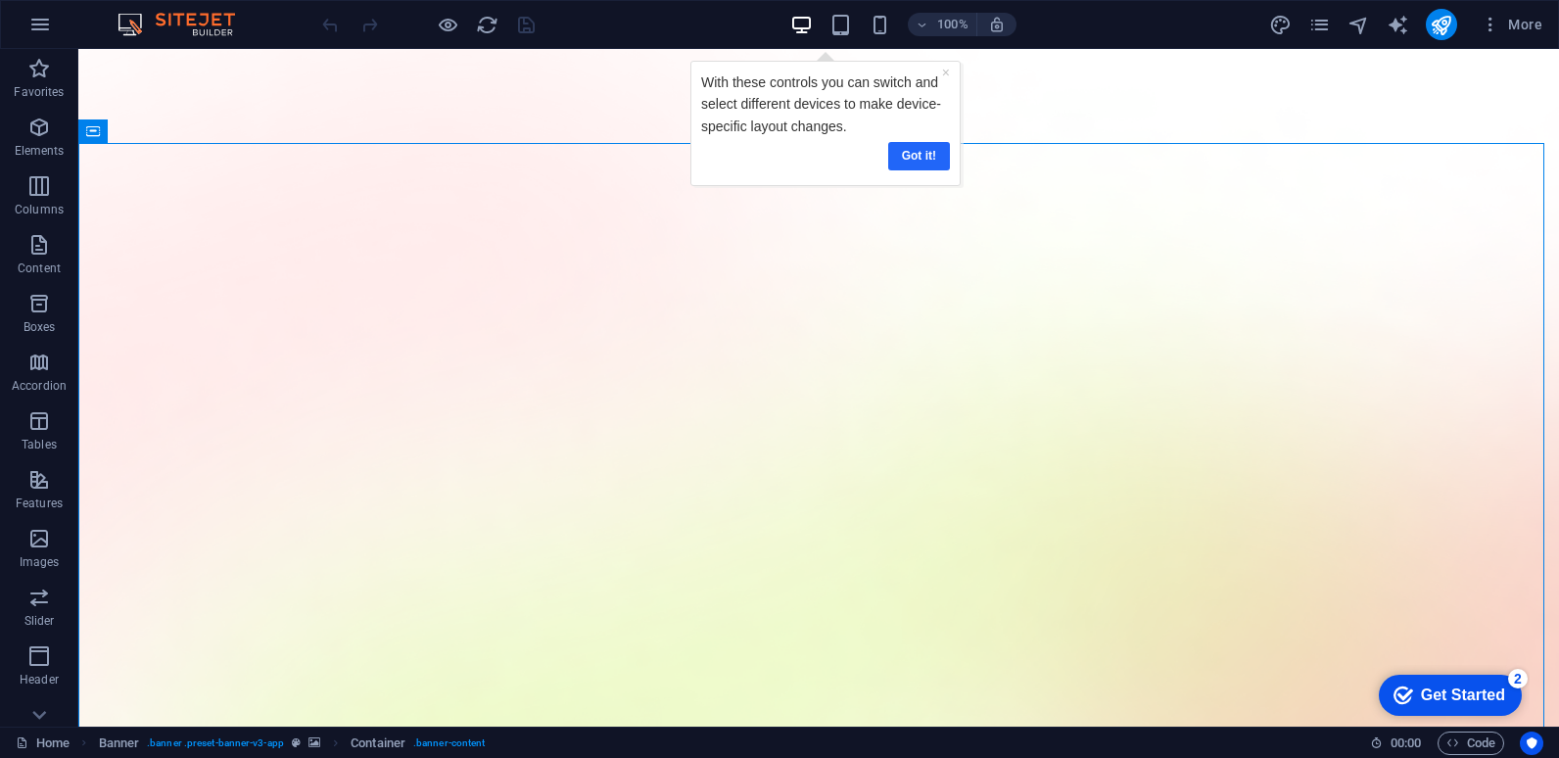
click at [917, 153] on link "Got it!" at bounding box center [918, 156] width 62 height 28
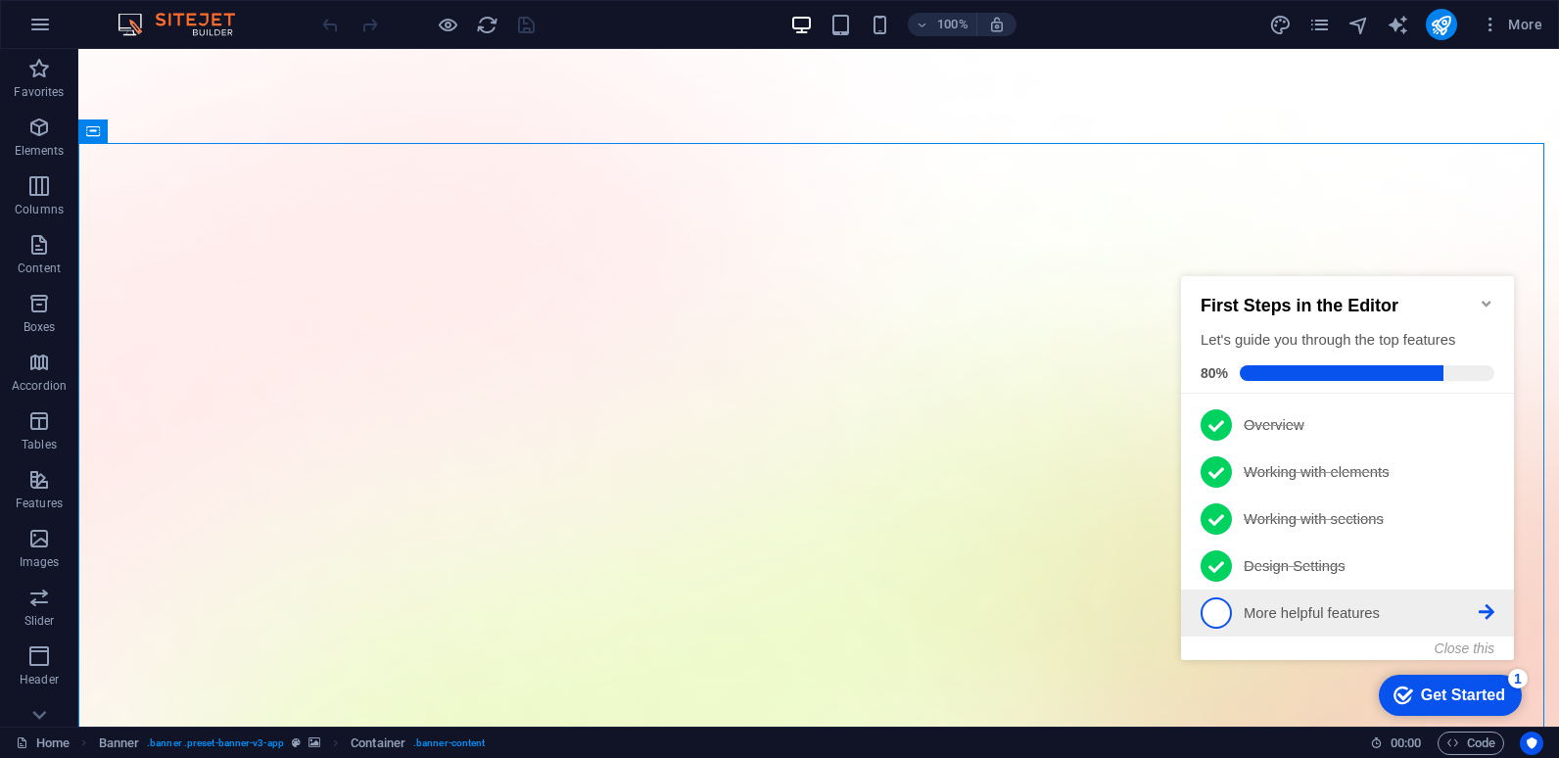
click at [1230, 606] on span "5" at bounding box center [1216, 612] width 31 height 31
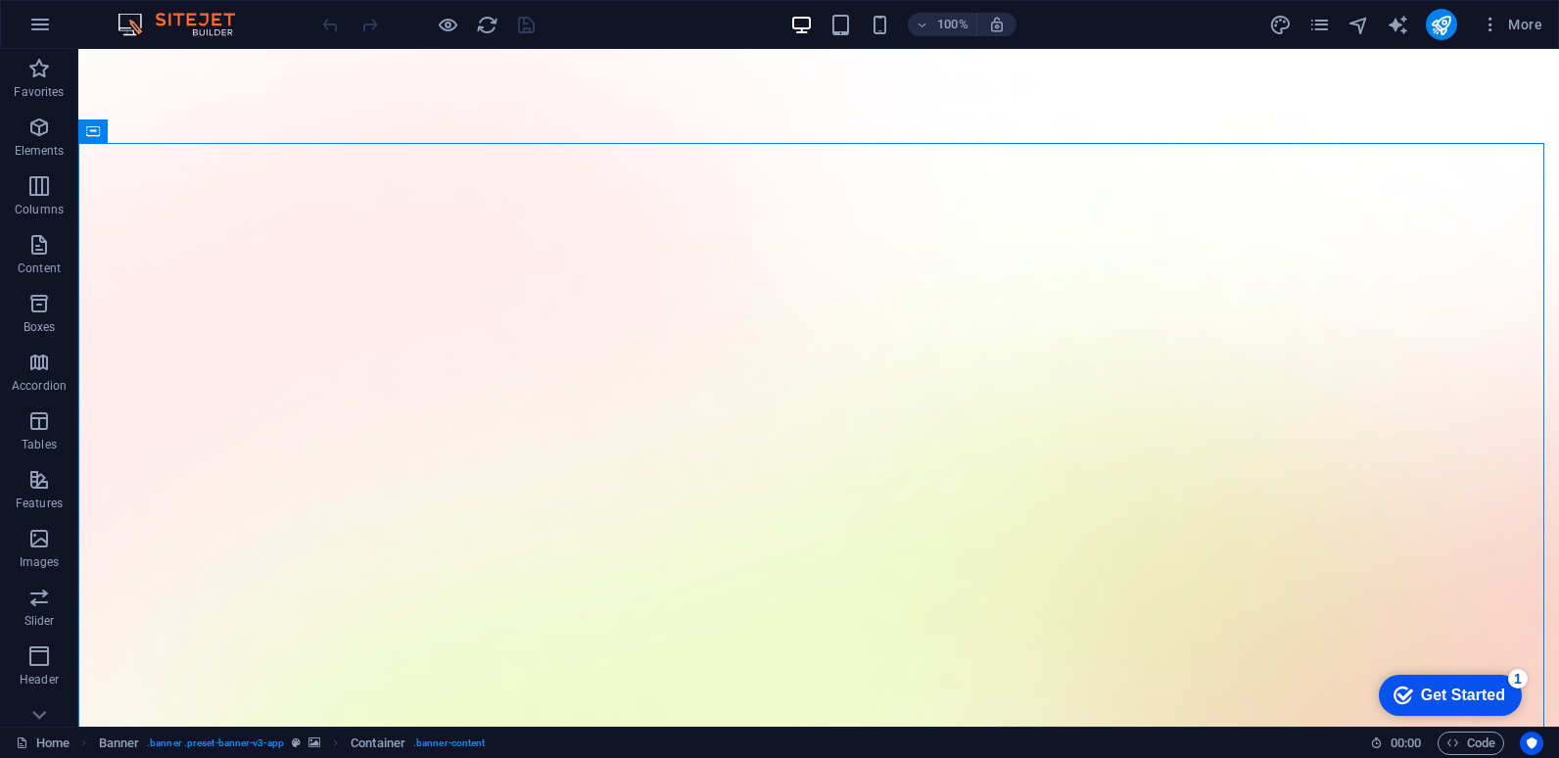
click at [1479, 690] on div "Get Started" at bounding box center [1463, 696] width 84 height 18
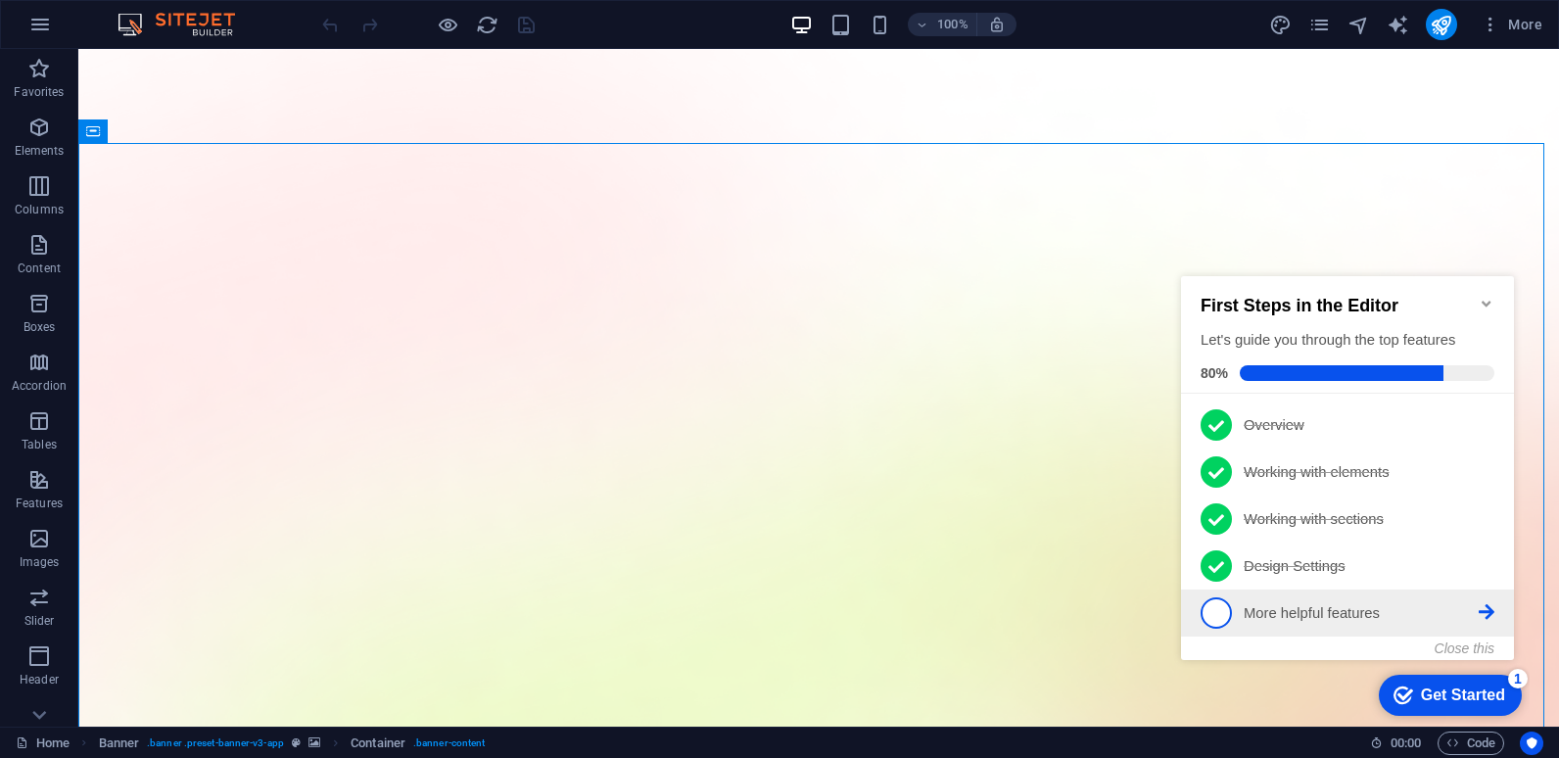
click at [1481, 607] on icon at bounding box center [1487, 612] width 16 height 16
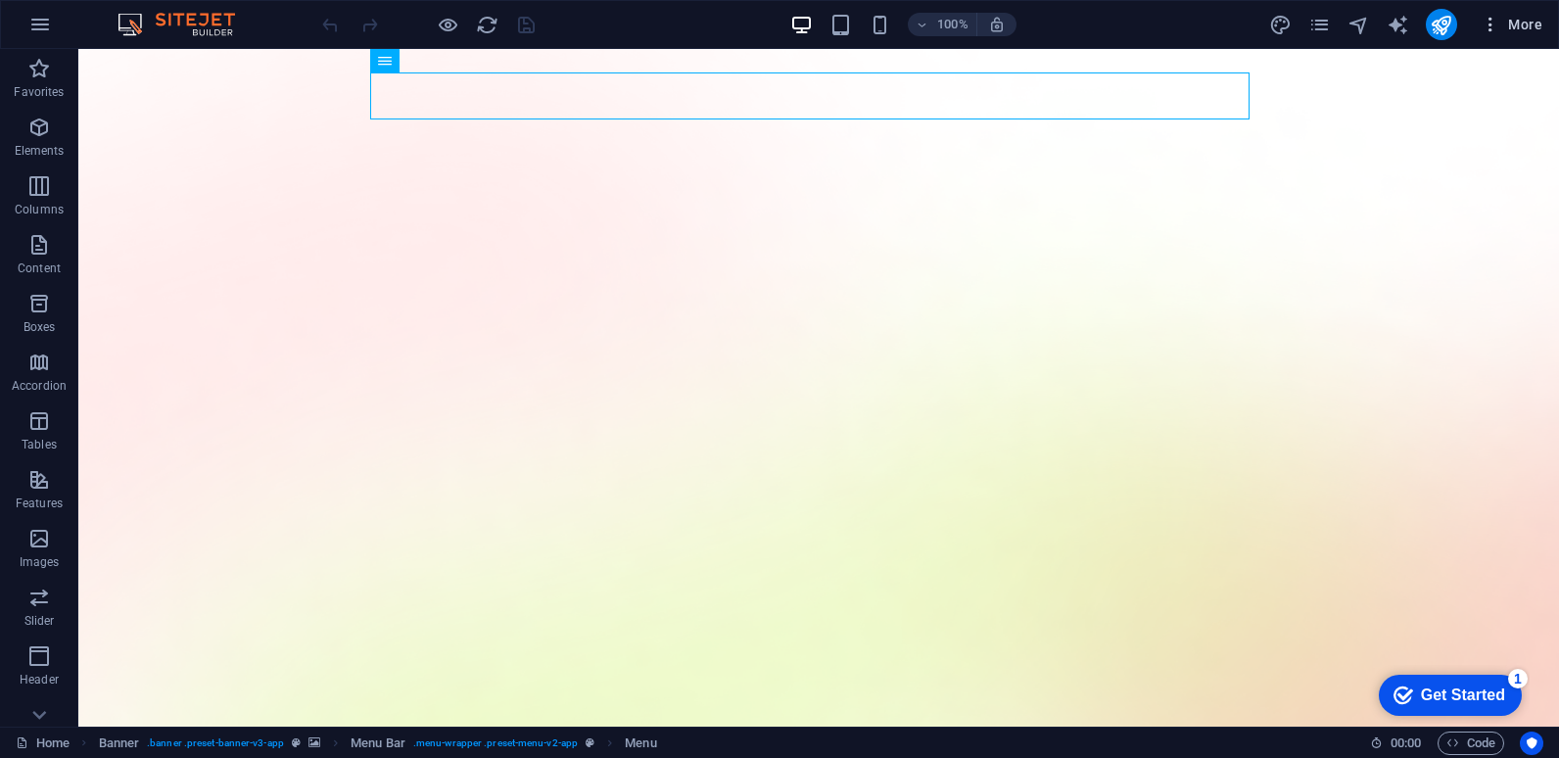
click at [0, 0] on icon "button" at bounding box center [0, 0] width 0 height 0
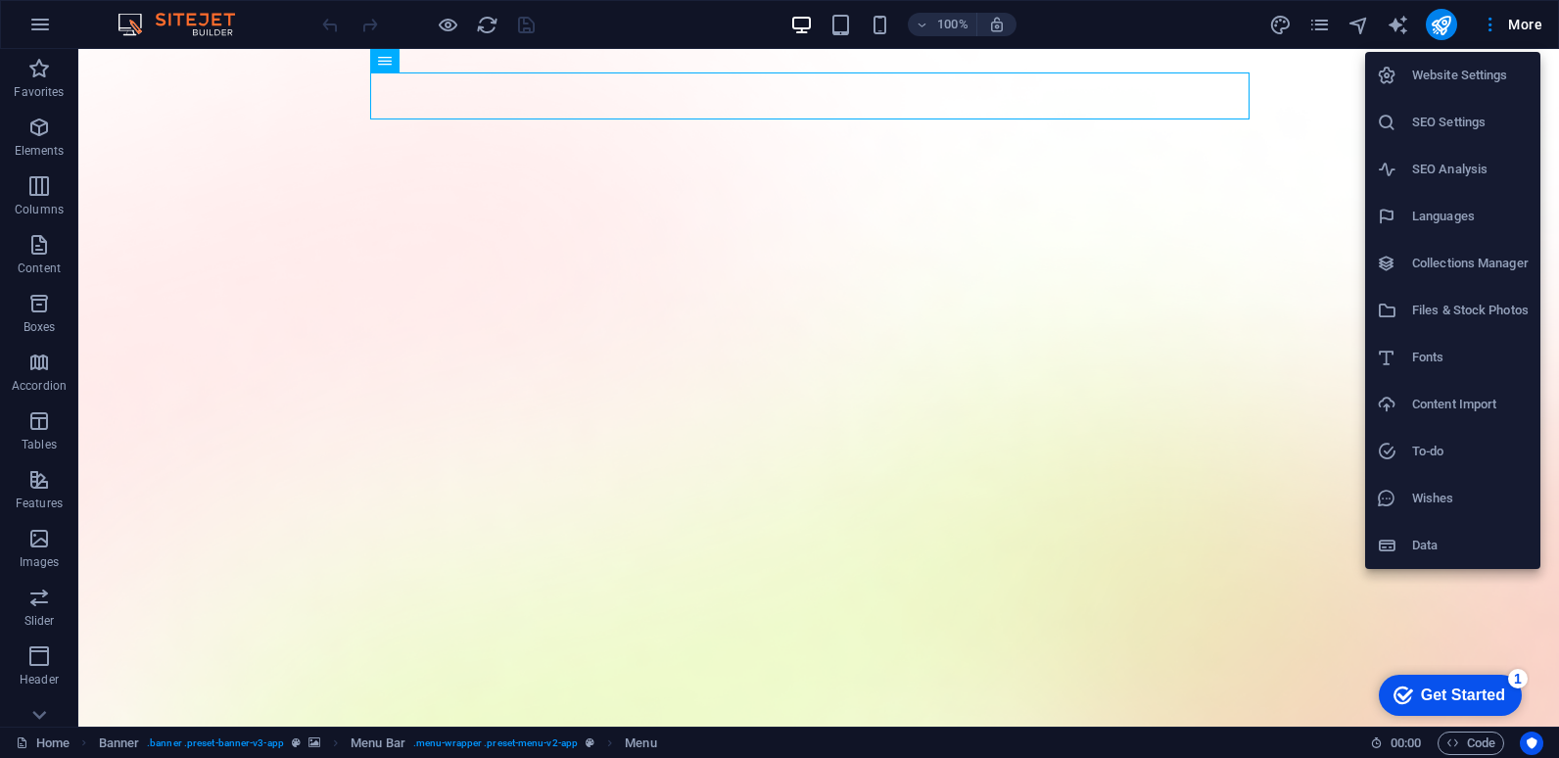
click at [1321, 23] on div at bounding box center [779, 379] width 1559 height 758
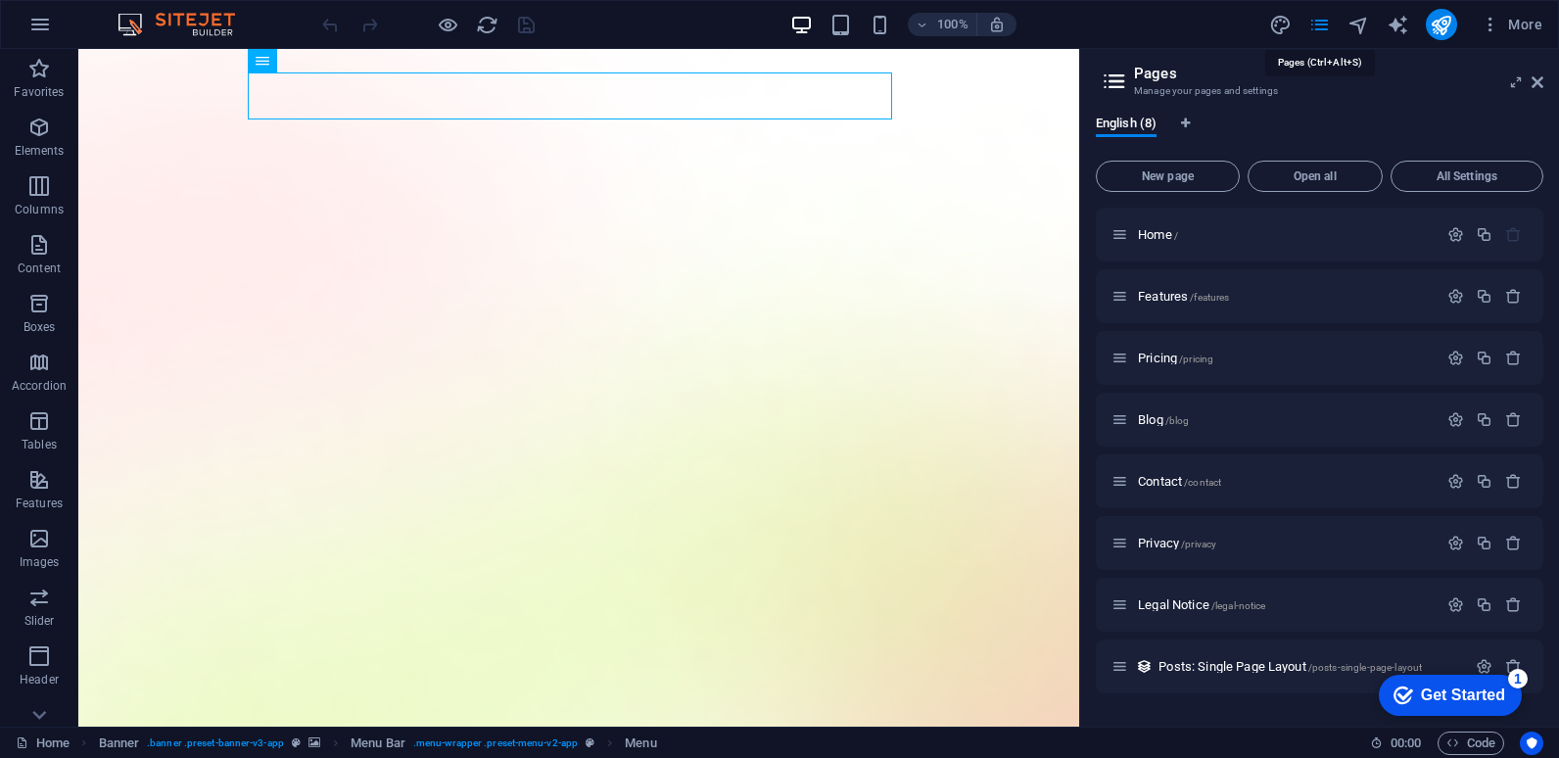
click at [1063, 16] on div "100% More" at bounding box center [934, 24] width 1232 height 31
click at [1534, 80] on icon at bounding box center [1538, 82] width 12 height 16
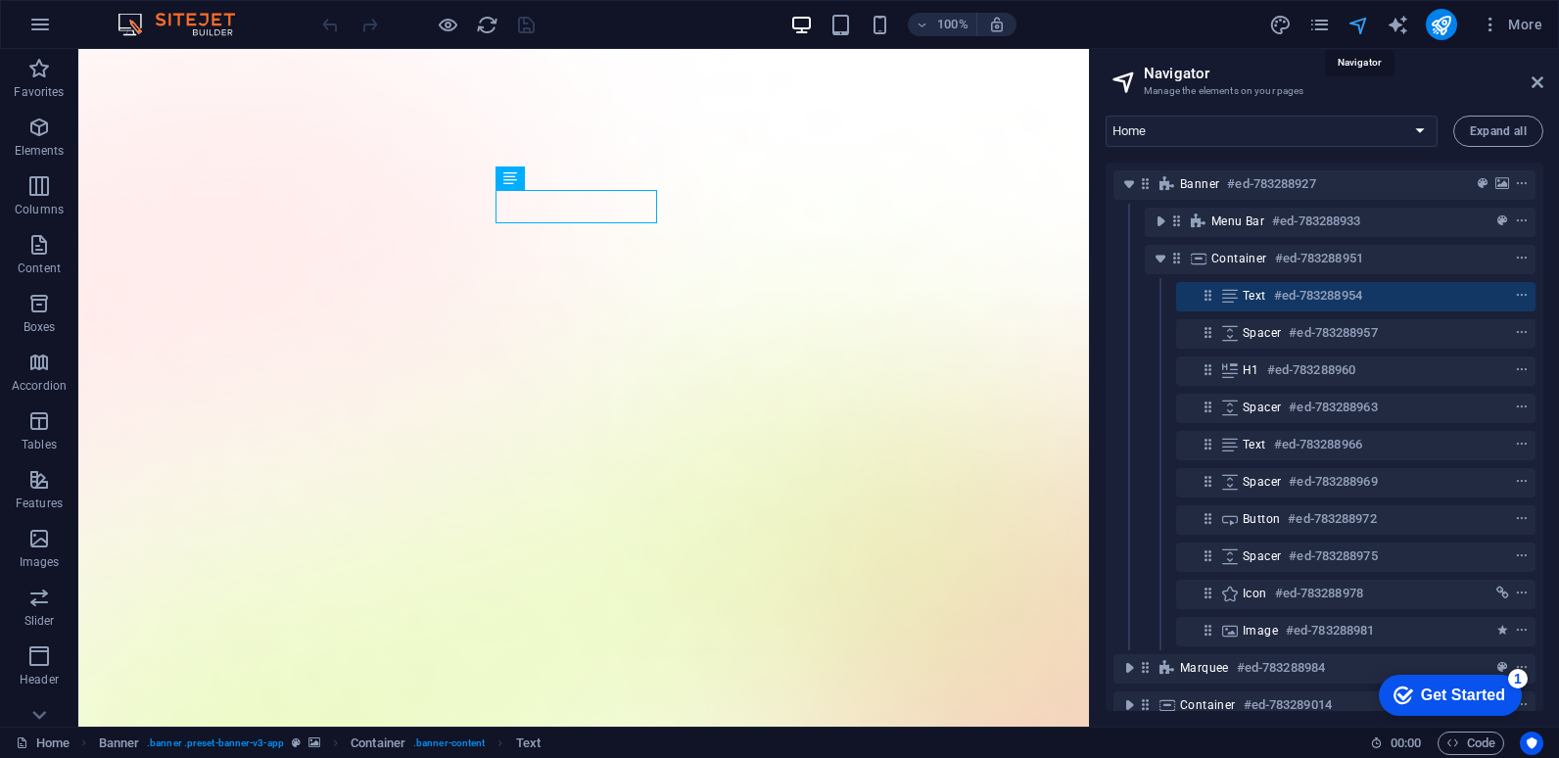
click at [1532, 78] on icon at bounding box center [1538, 82] width 12 height 16
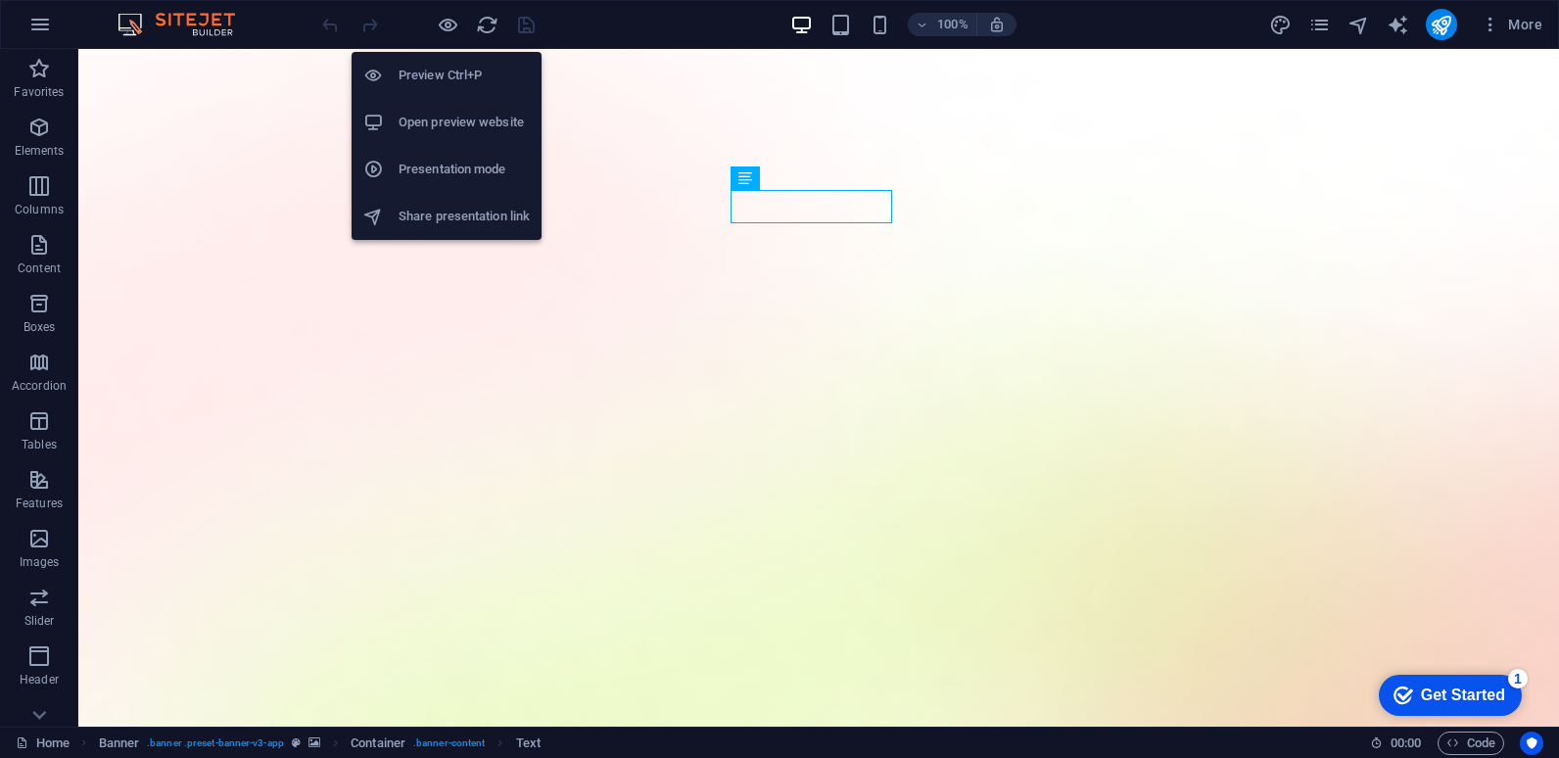
click at [434, 71] on h6 "Preview Ctrl+P" at bounding box center [464, 76] width 131 height 24
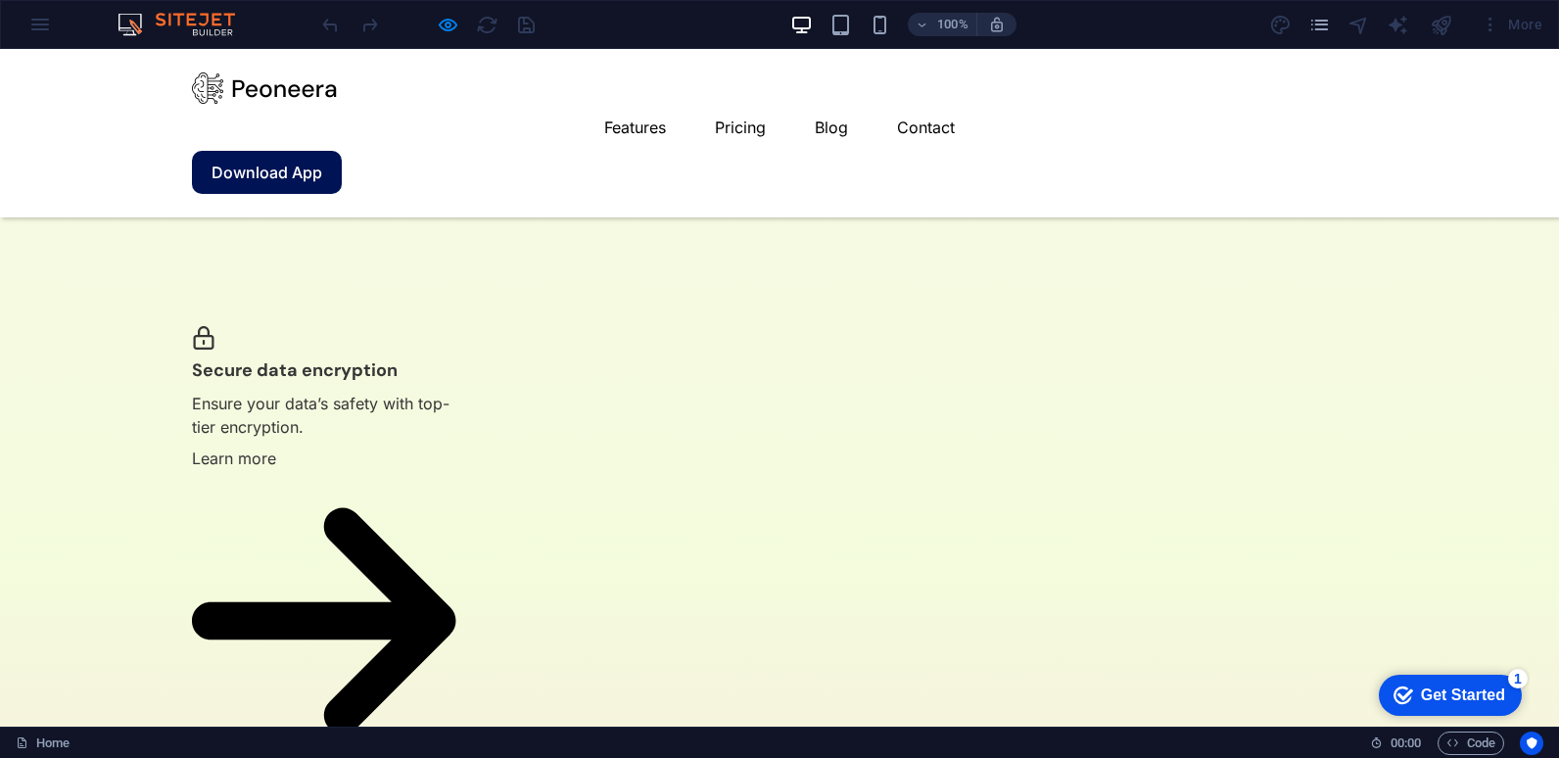
scroll to position [4097, 0]
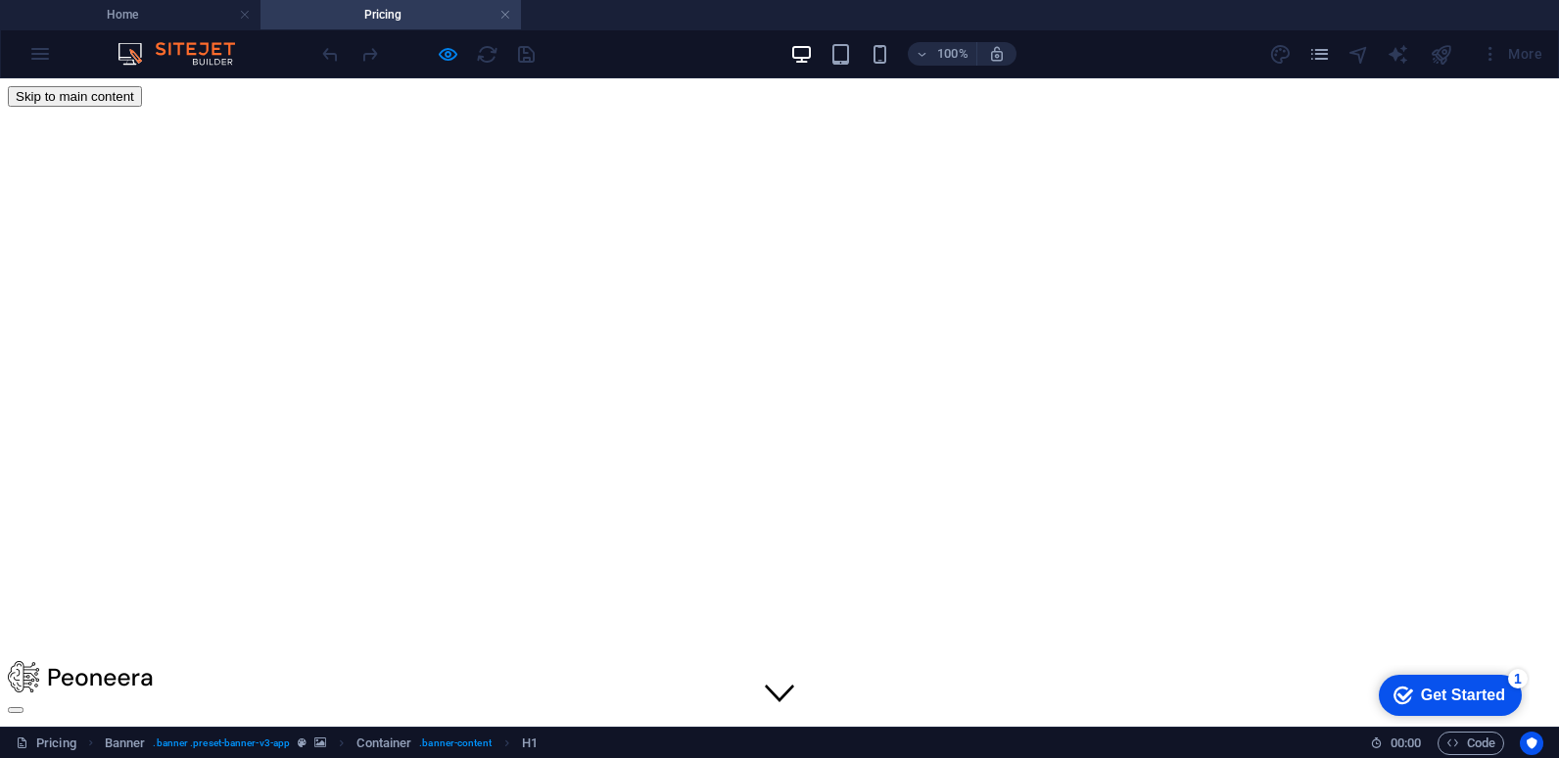
scroll to position [0, 0]
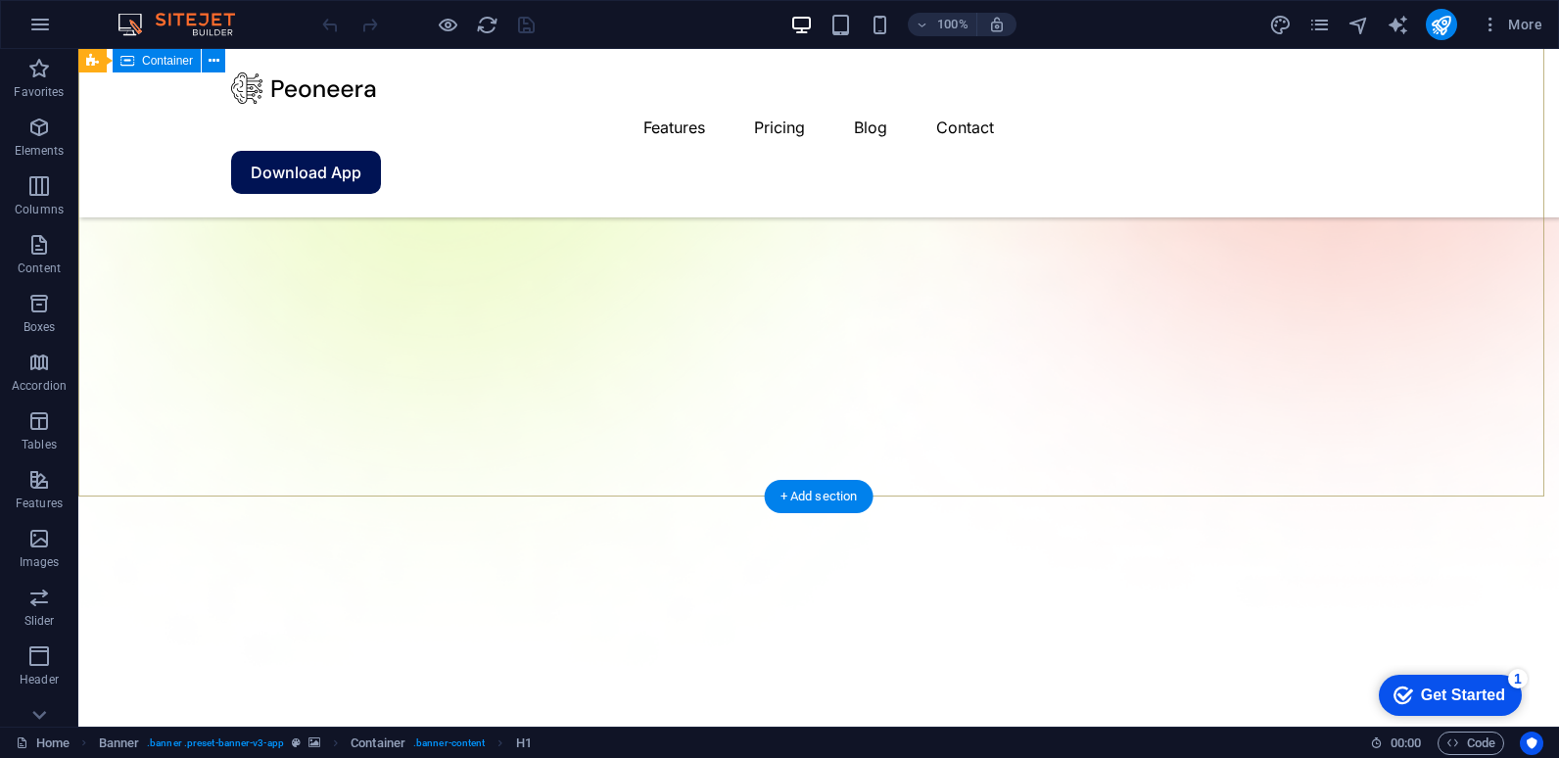
scroll to position [1437, 0]
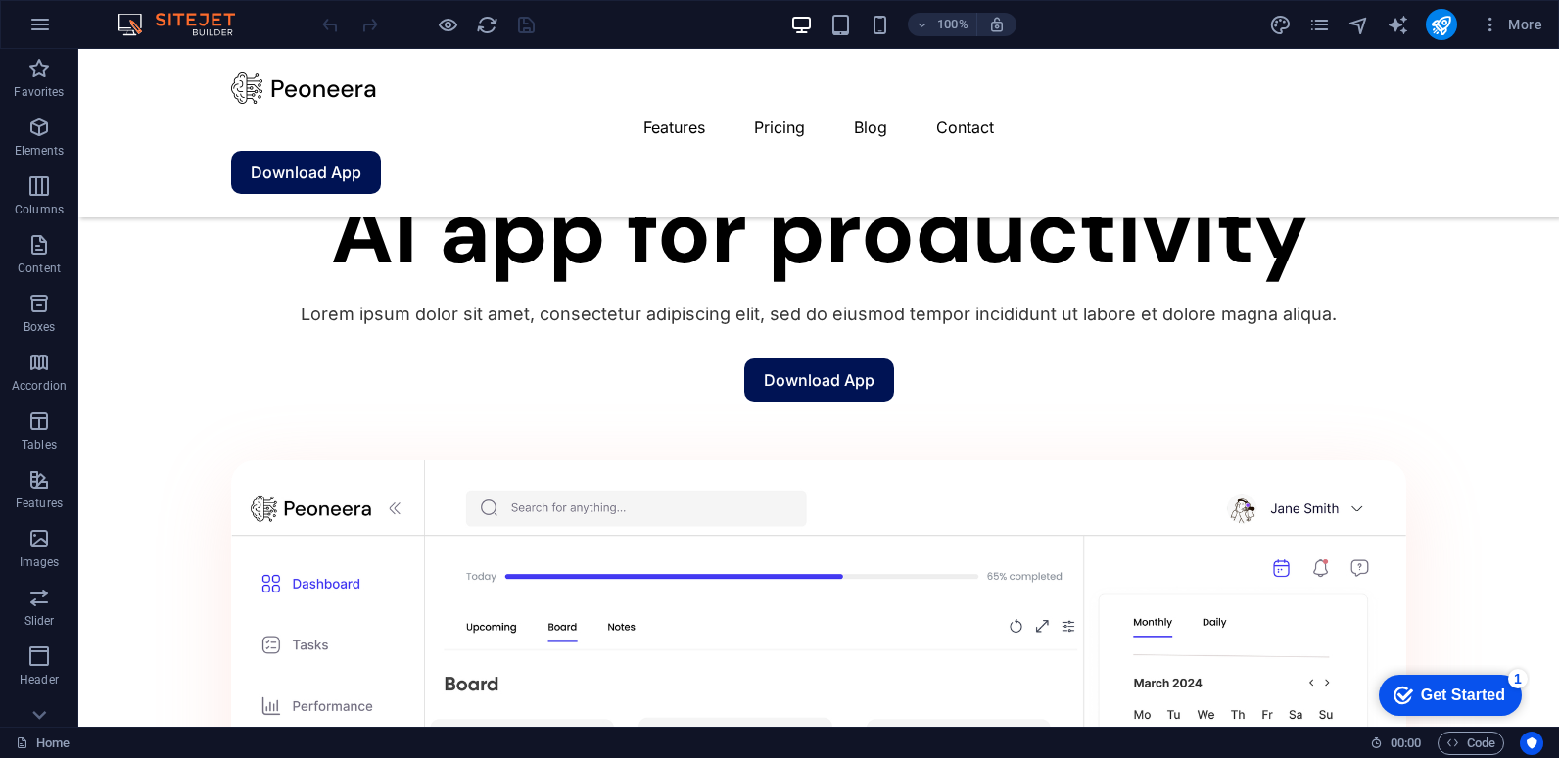
click at [1491, 694] on div "Get Started" at bounding box center [1463, 696] width 84 height 18
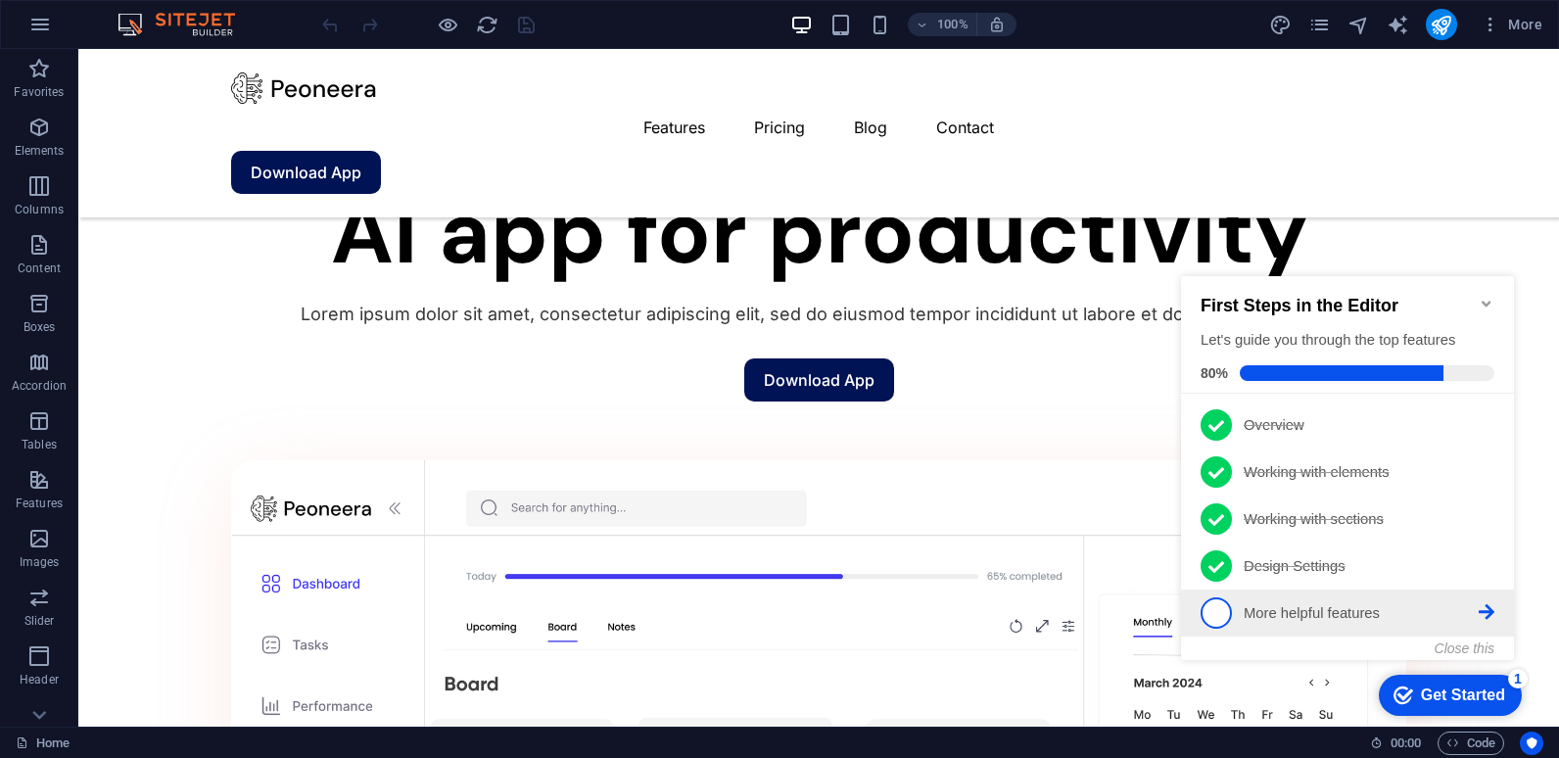
click at [1371, 603] on p "More helpful features - incomplete" at bounding box center [1361, 613] width 235 height 21
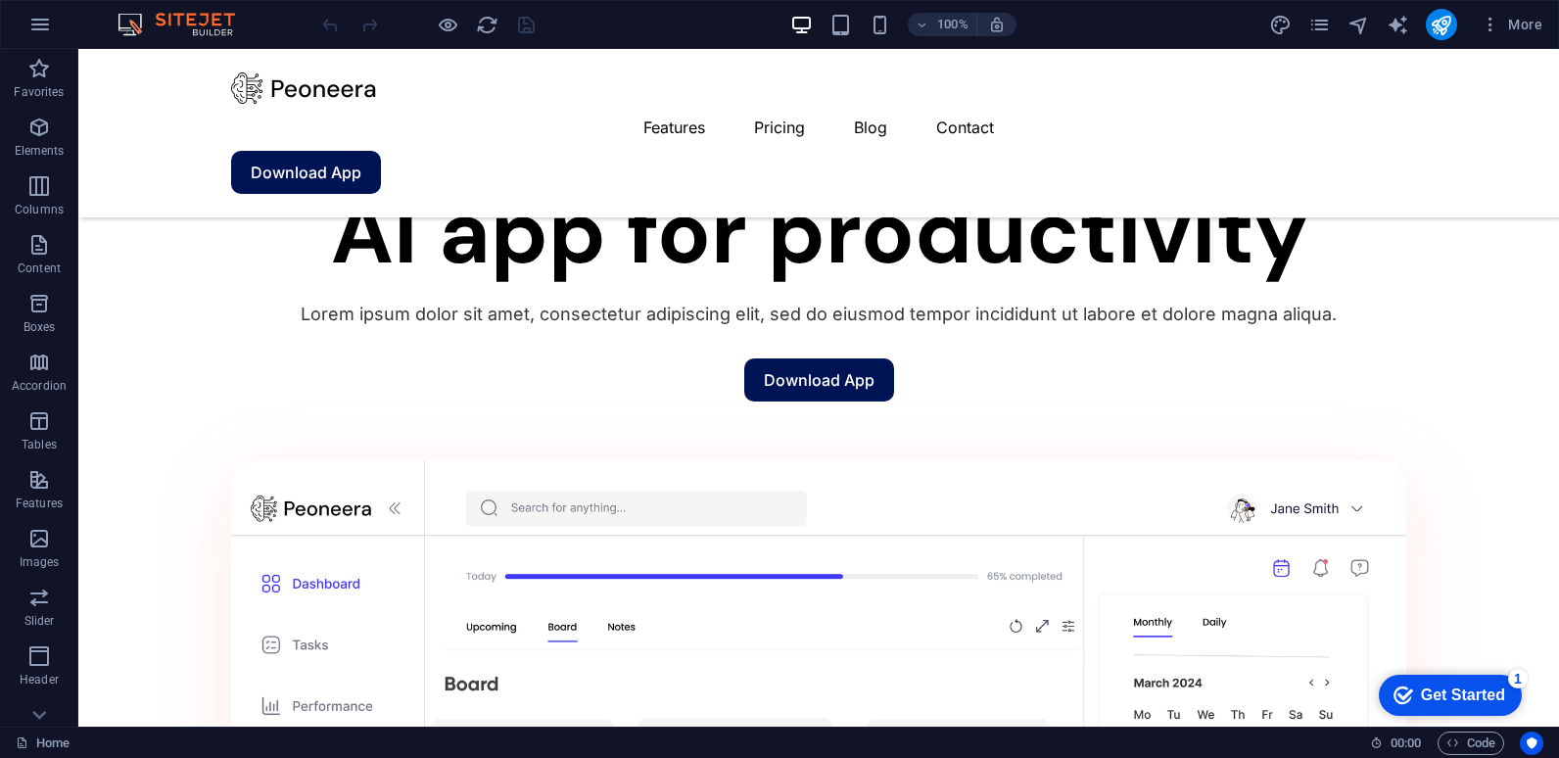
click at [1481, 691] on div "Get Started" at bounding box center [1463, 696] width 84 height 18
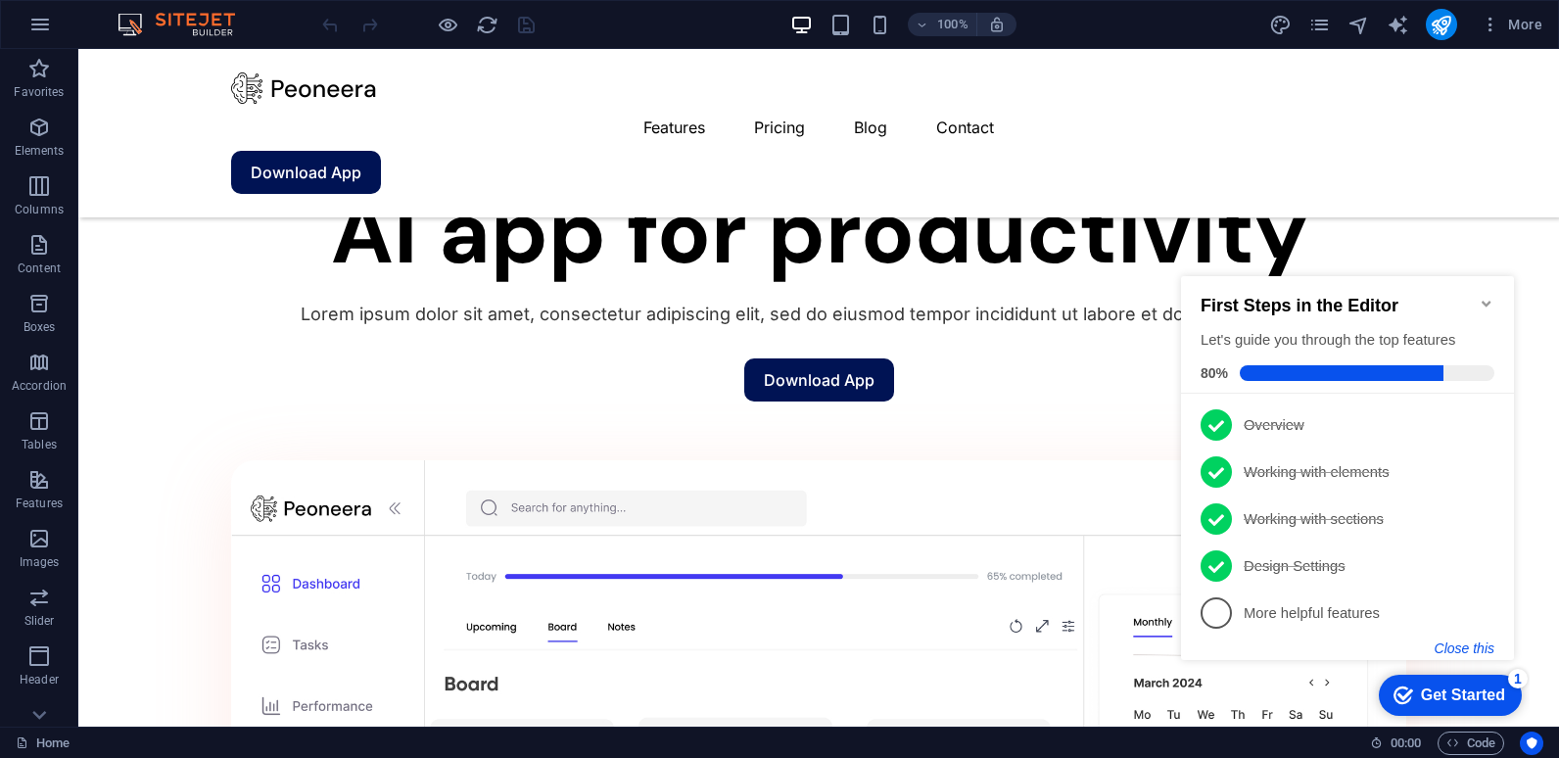
click at [1475, 651] on button "Close this" at bounding box center [1465, 649] width 60 height 16
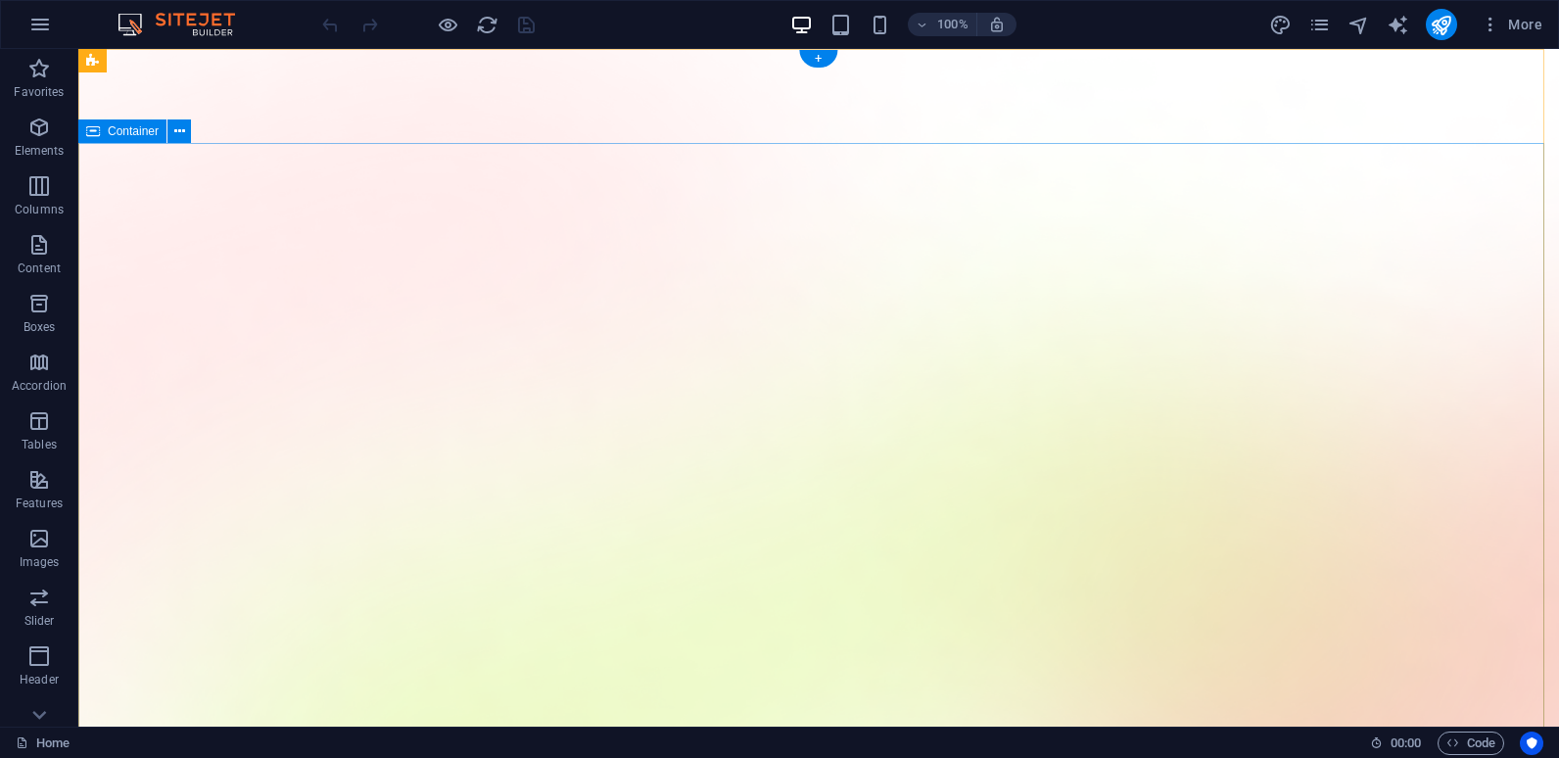
scroll to position [0, 0]
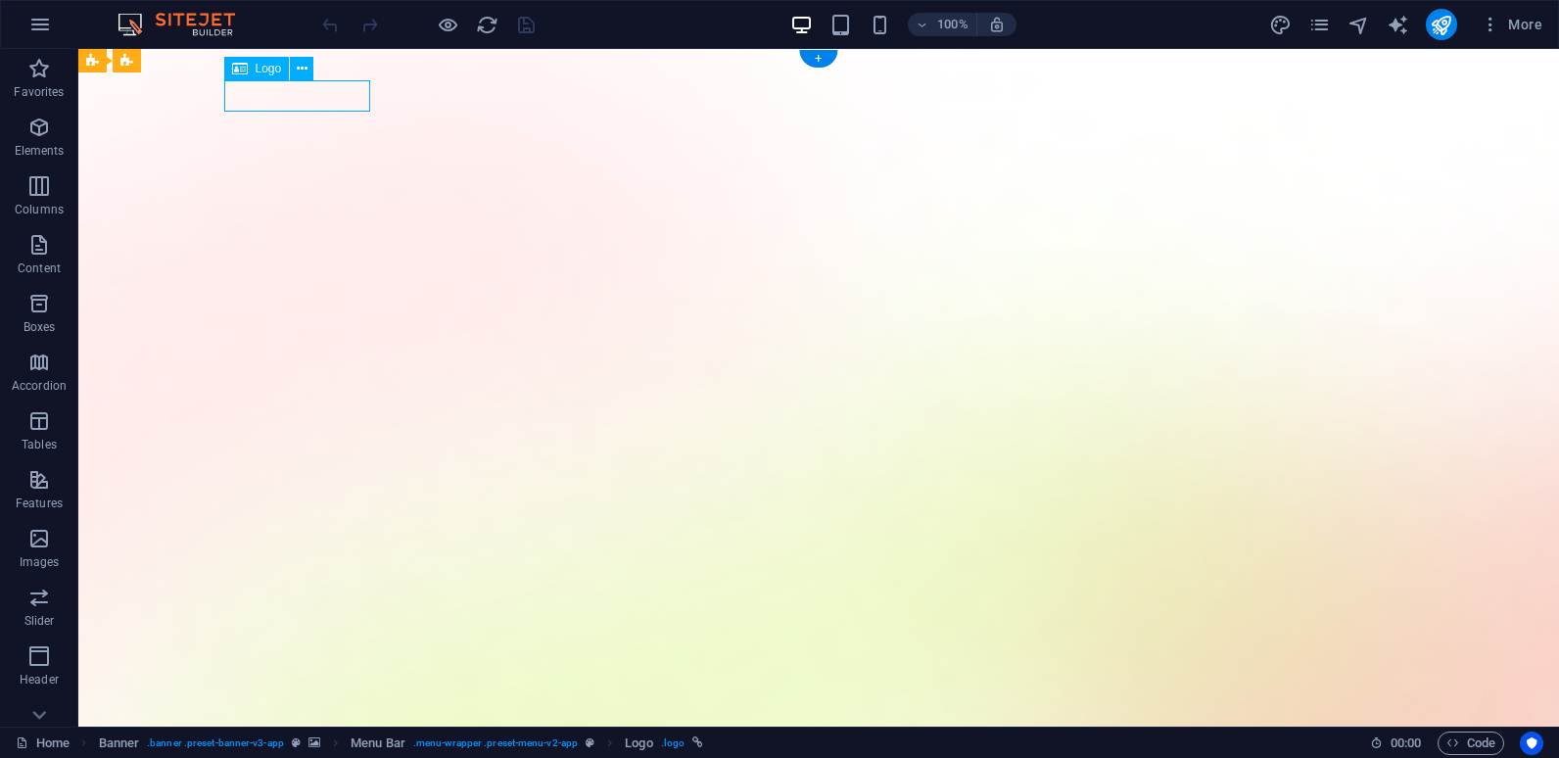
select select "px"
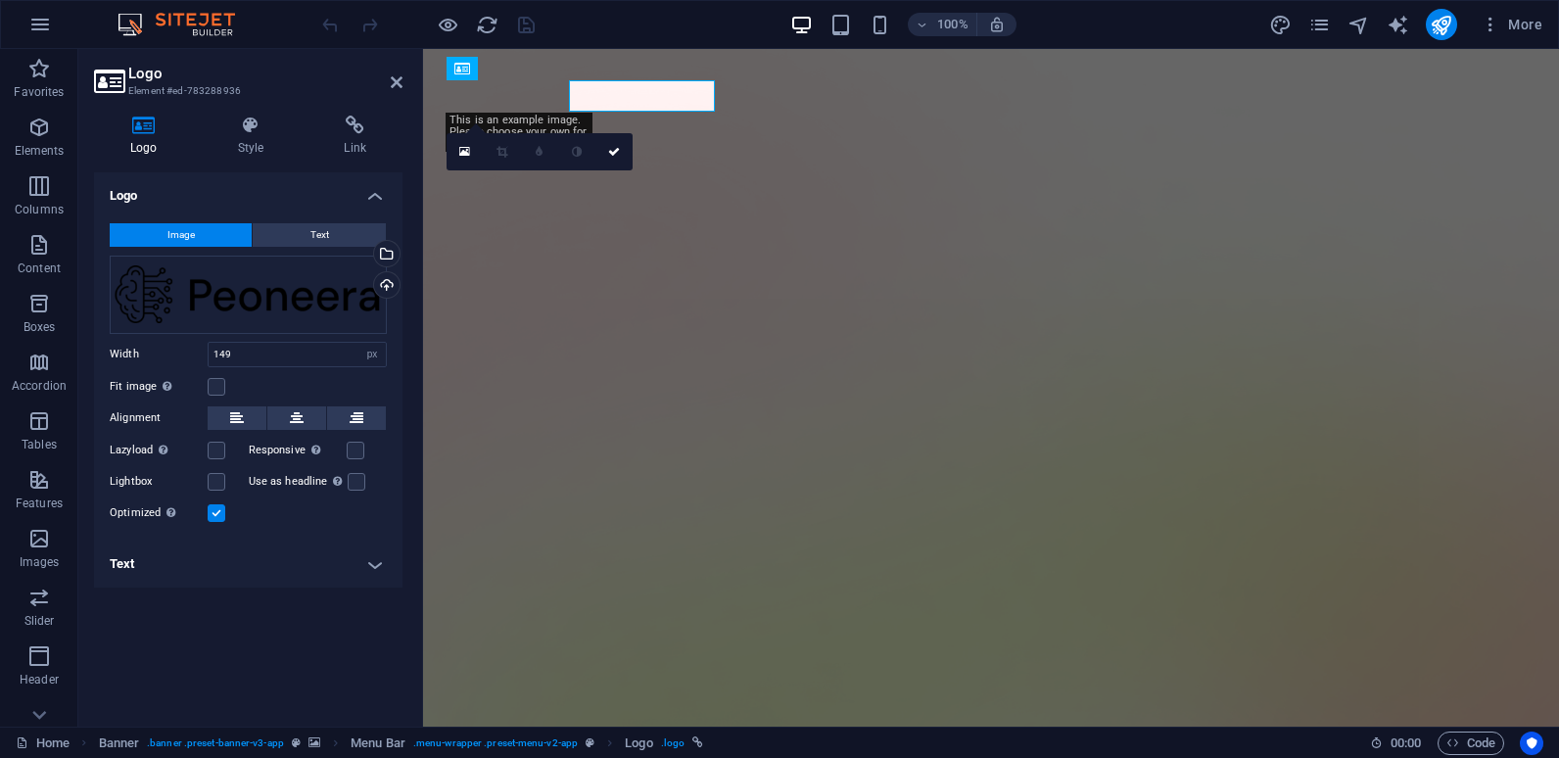
click at [318, 100] on div "Logo Style Link Logo Image Text Drag files here, click to choose files or selec…" at bounding box center [248, 413] width 340 height 627
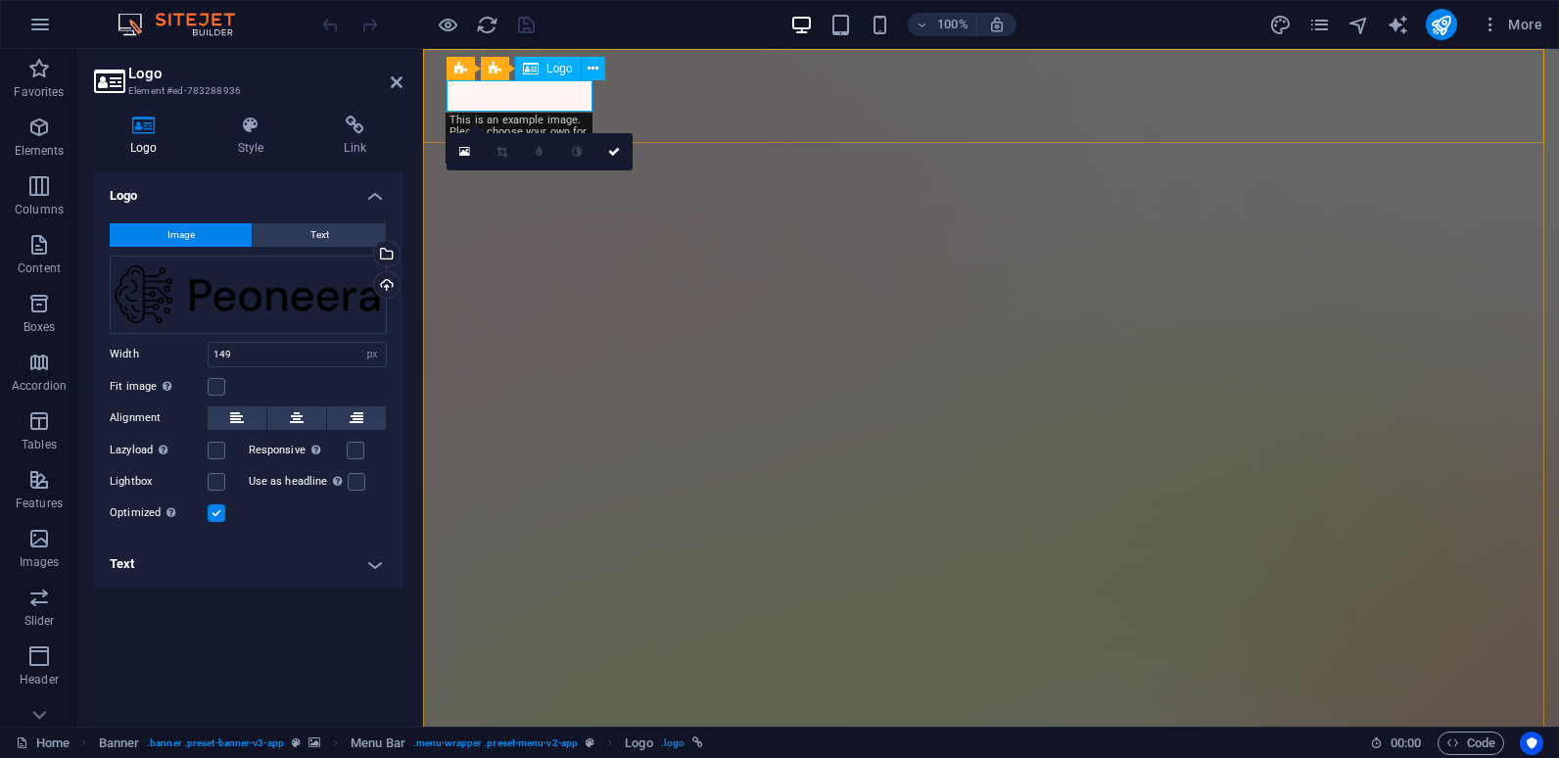
click at [333, 232] on button "Text" at bounding box center [319, 235] width 133 height 24
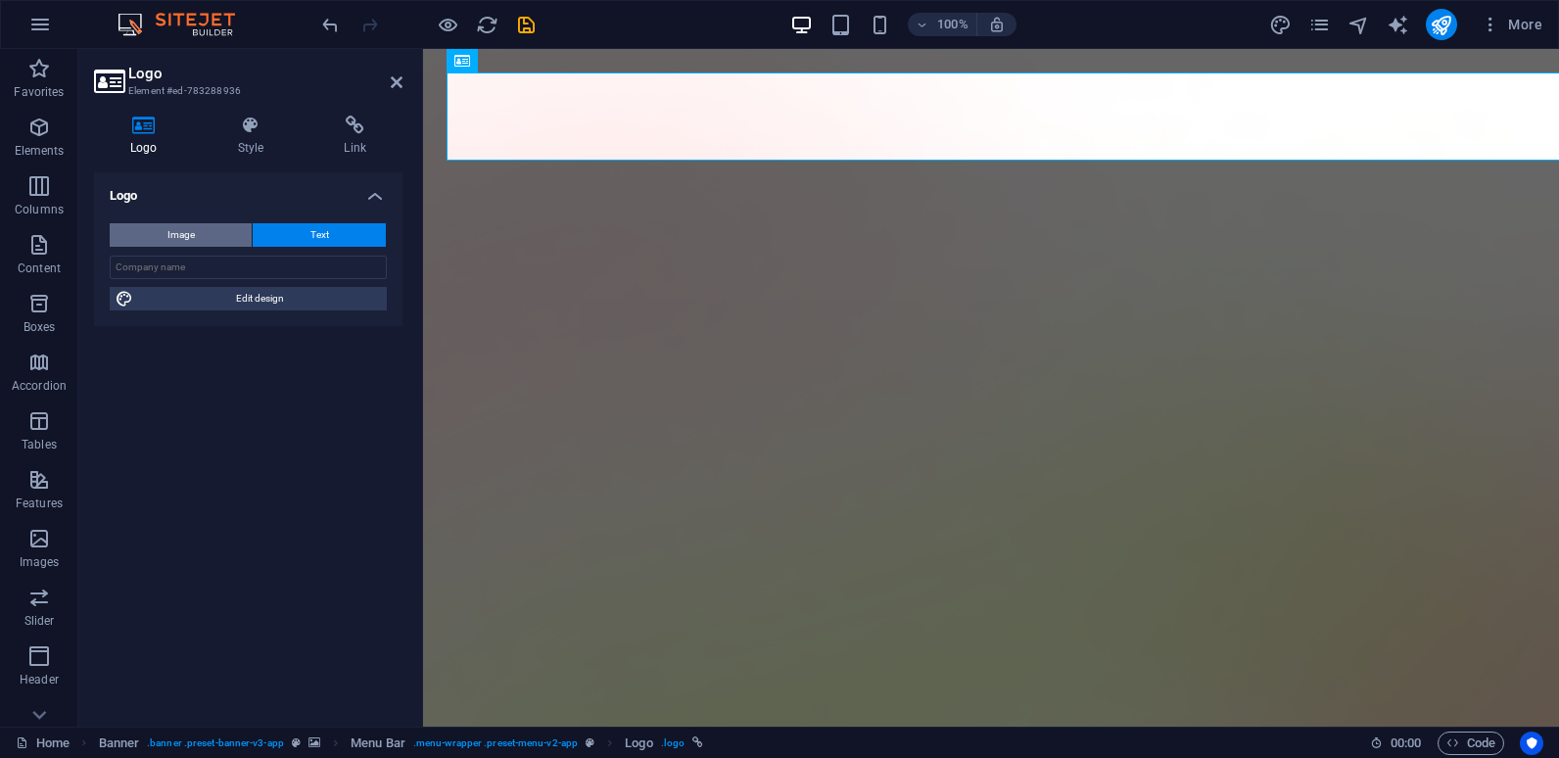
click at [220, 237] on button "Image" at bounding box center [181, 235] width 142 height 24
